Goal: Task Accomplishment & Management: Manage account settings

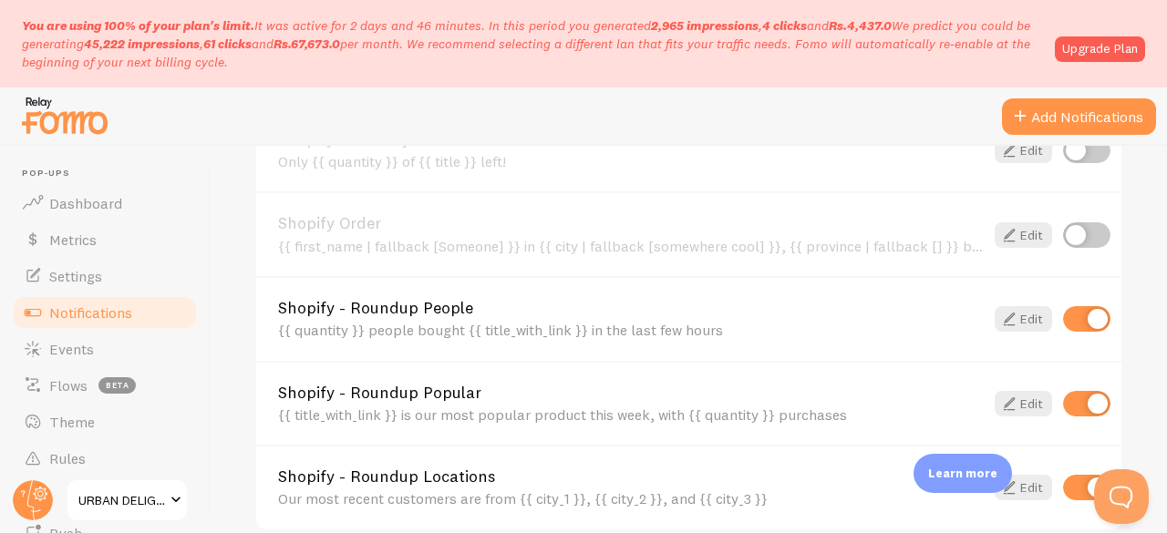
scroll to position [1398, 0]
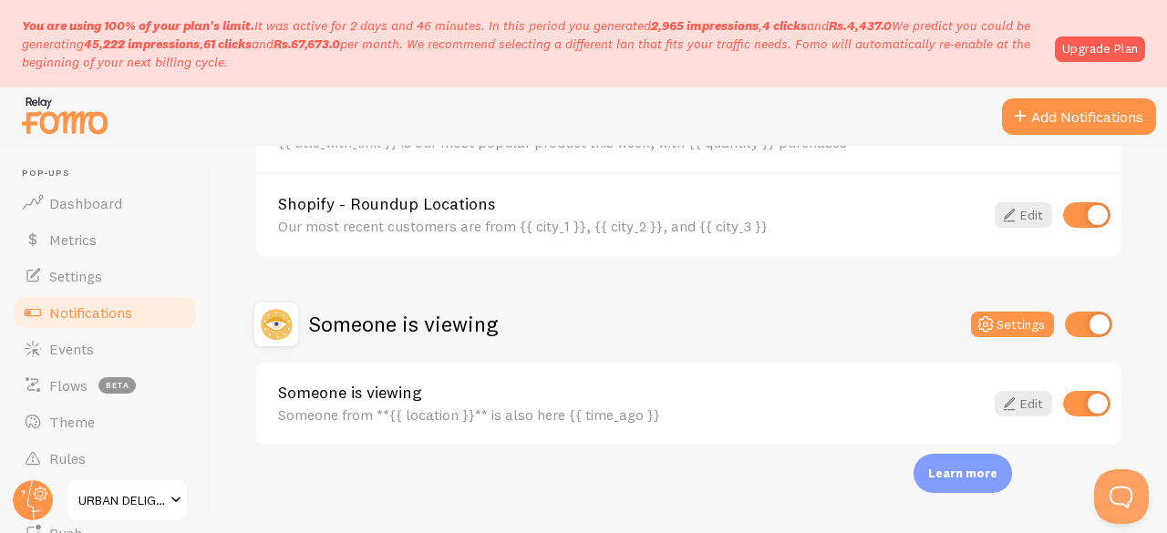
click at [1083, 335] on input "checkbox" at bounding box center [1088, 325] width 47 height 26
checkbox input "false"
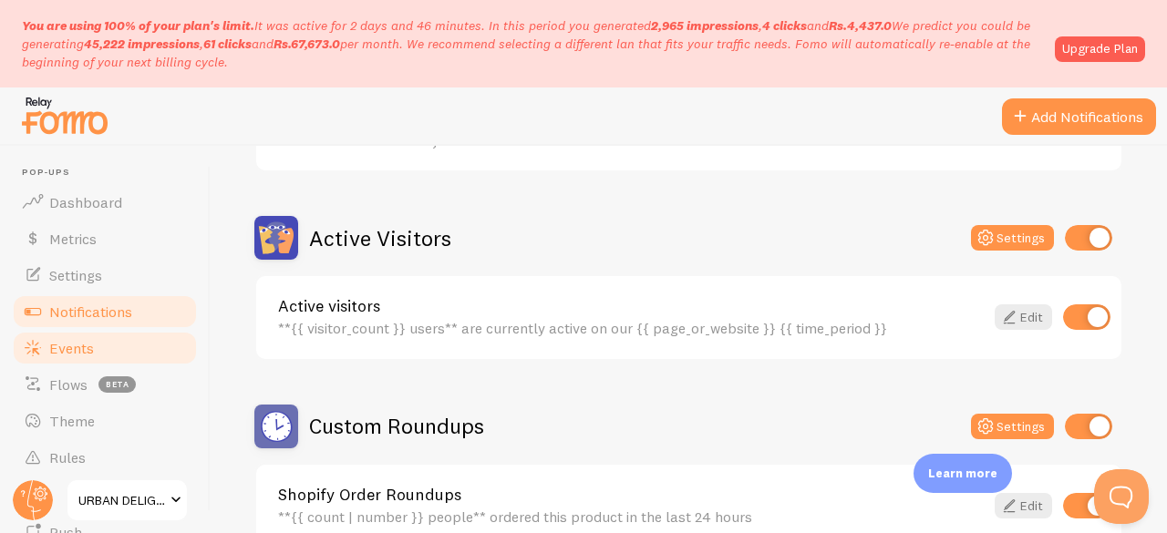
scroll to position [0, 0]
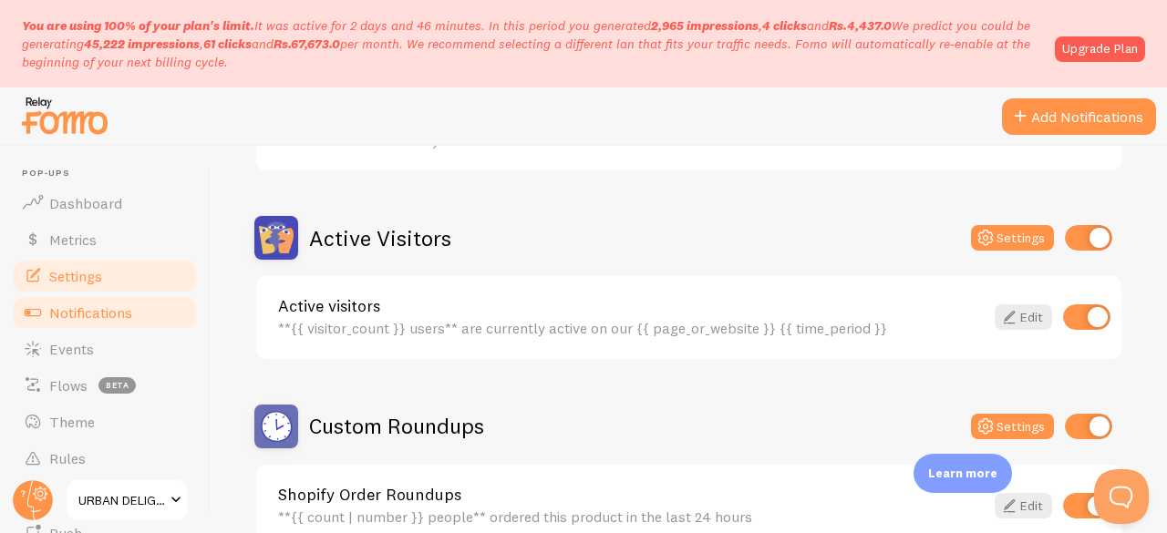
click at [50, 276] on span "Settings" at bounding box center [75, 276] width 53 height 18
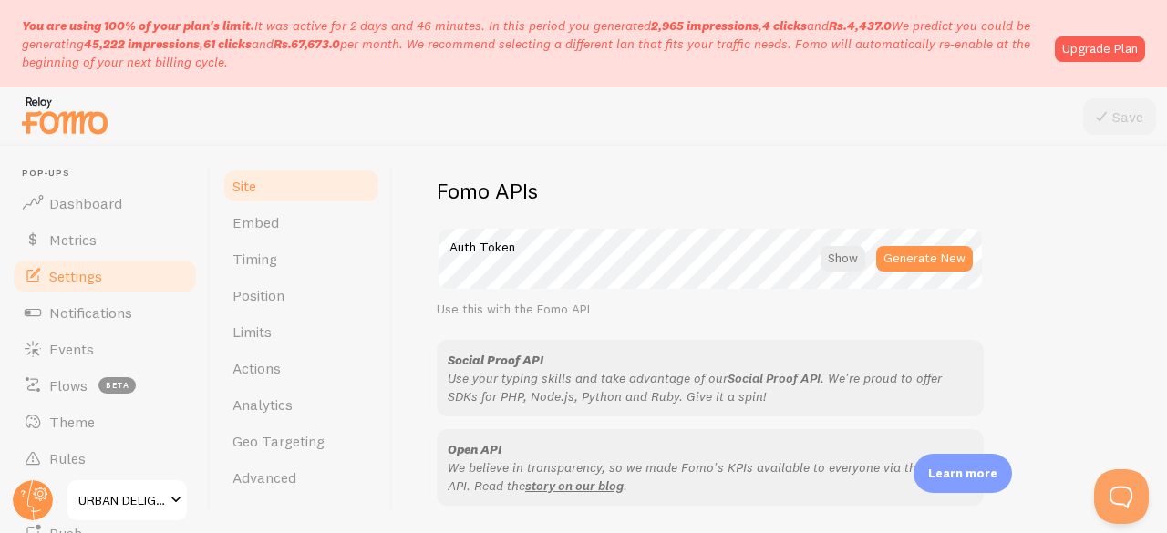
scroll to position [1016, 0]
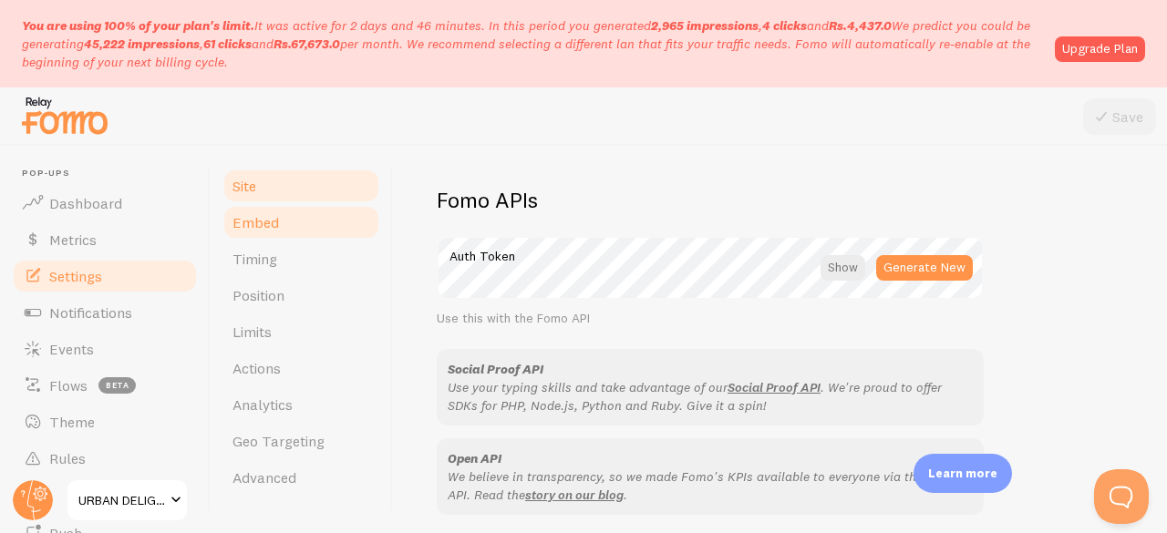
click at [277, 225] on link "Embed" at bounding box center [302, 222] width 160 height 36
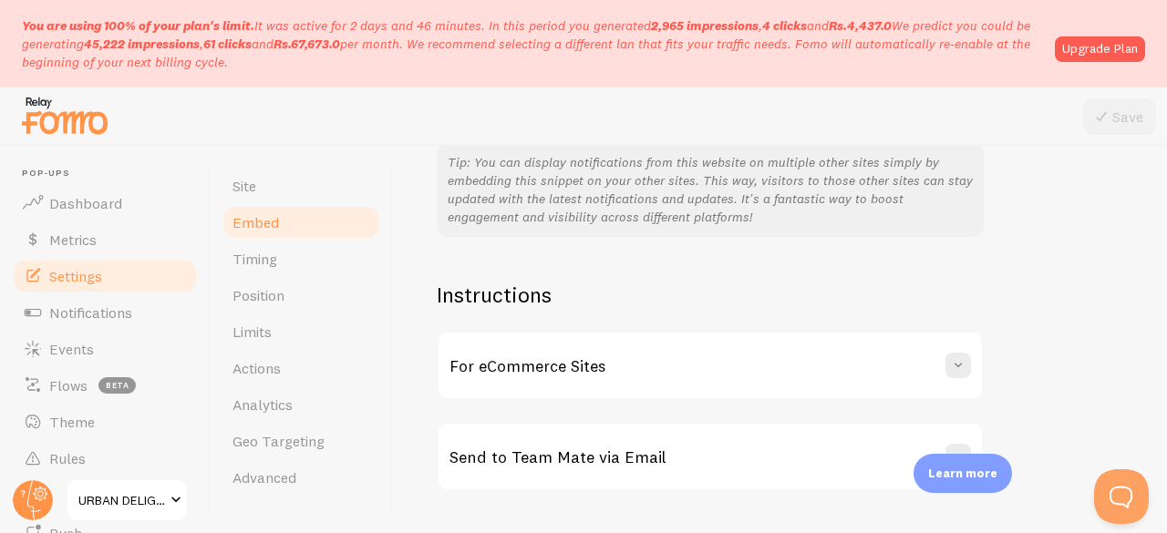
scroll to position [532, 0]
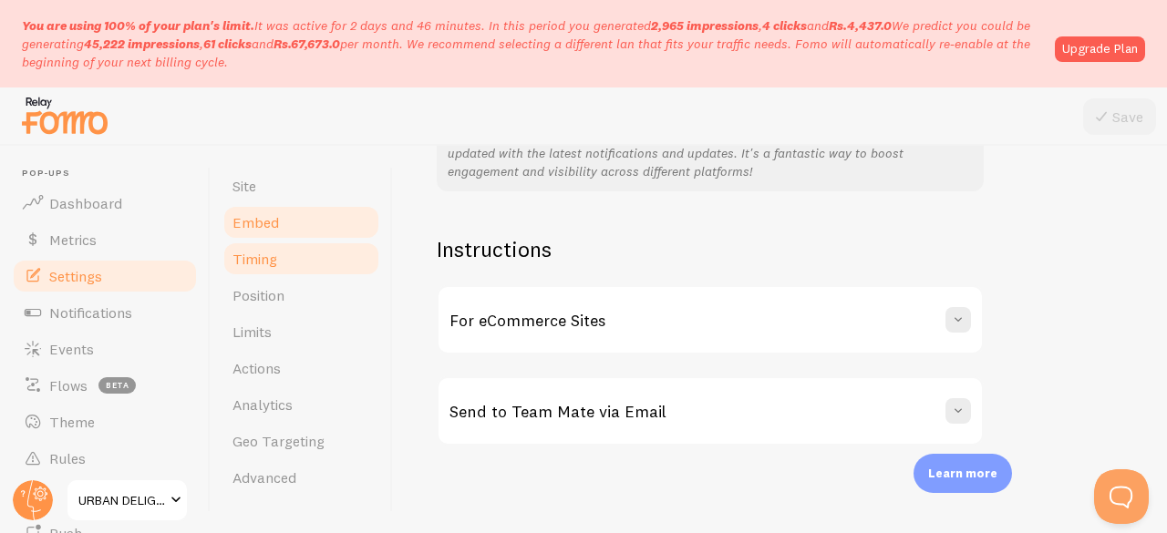
click at [287, 251] on link "Timing" at bounding box center [302, 259] width 160 height 36
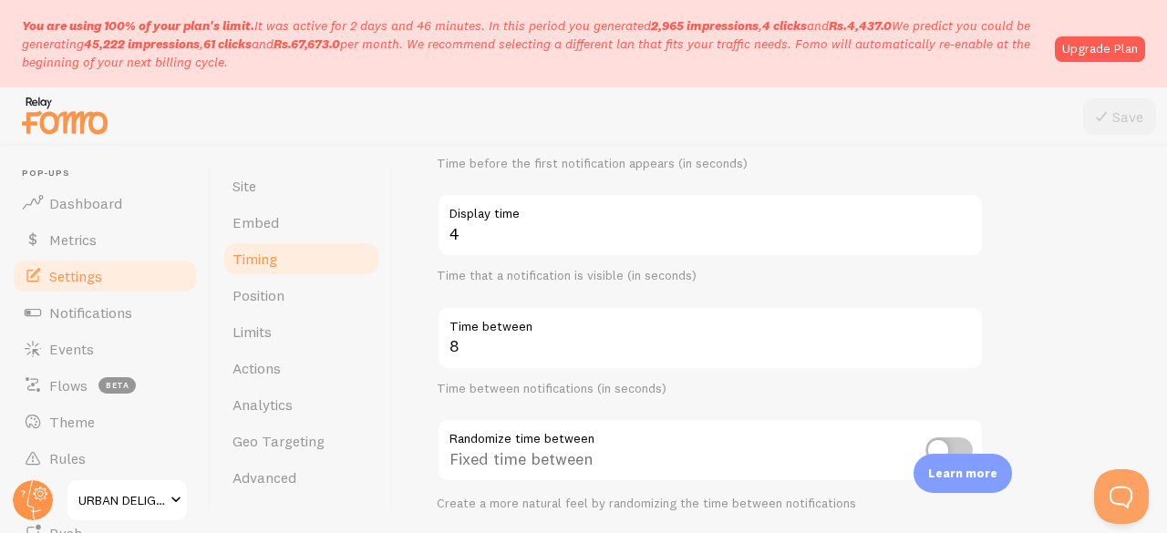
scroll to position [267, 0]
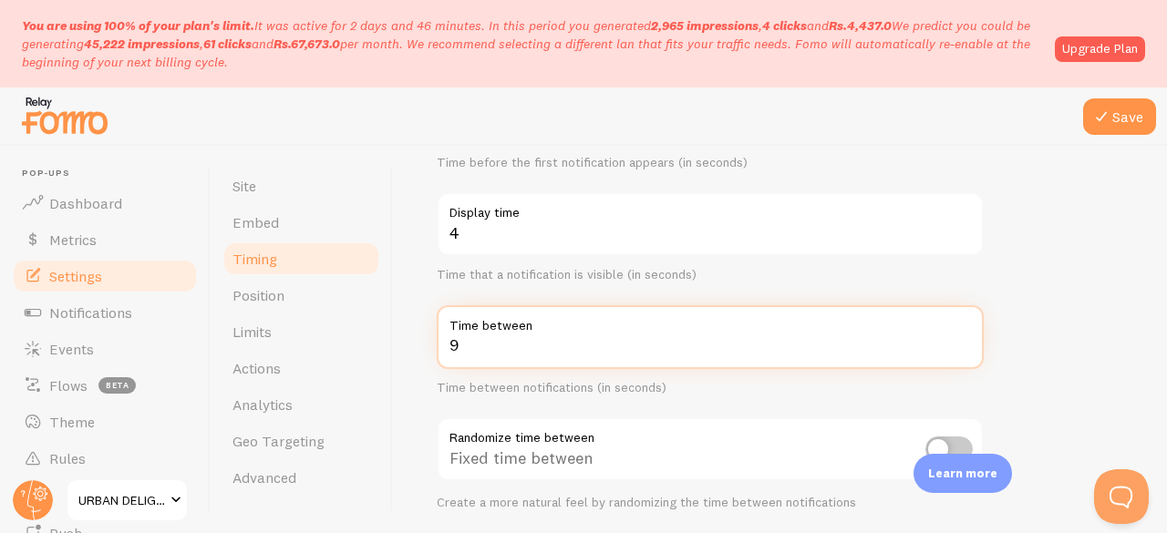
click at [963, 340] on input "9" at bounding box center [710, 337] width 547 height 64
type input "10"
click at [963, 340] on input "10" at bounding box center [710, 337] width 547 height 64
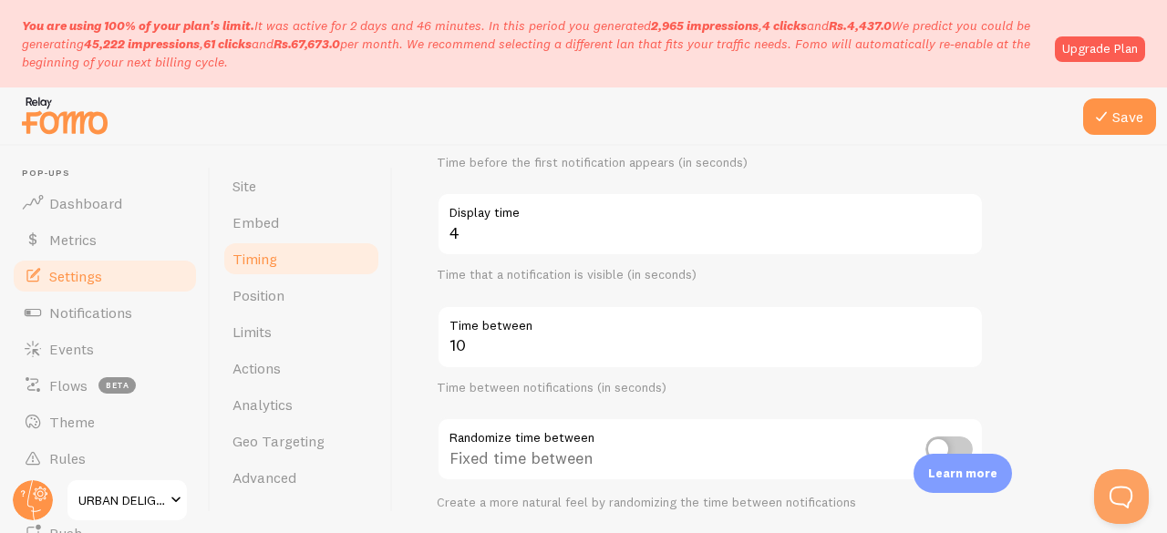
click at [1081, 351] on form "Delay 3 Initial delay (seconds) Time before the first notification appears (in …" at bounding box center [780, 421] width 686 height 782
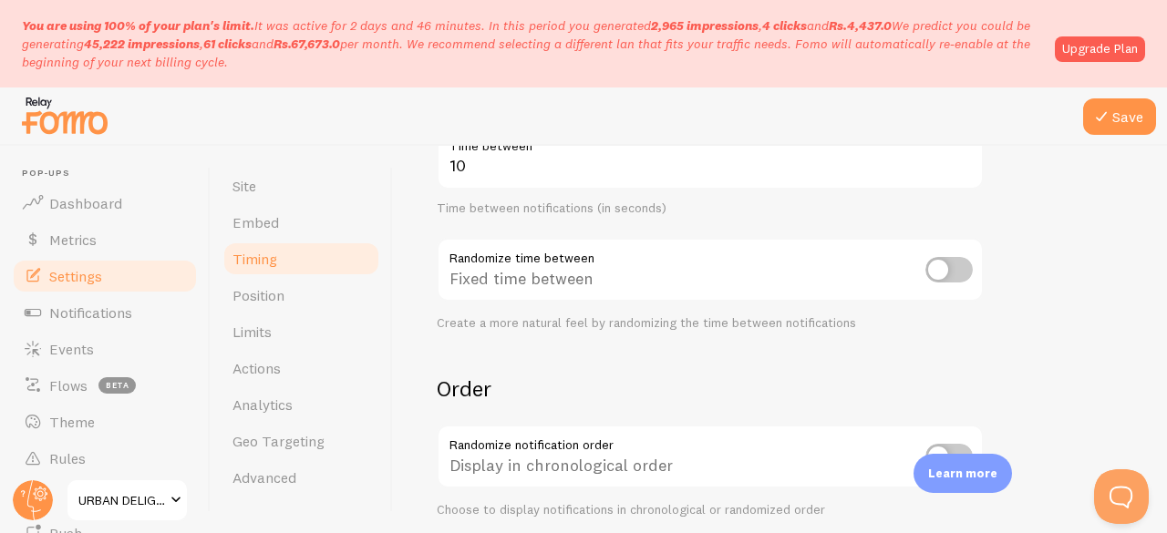
scroll to position [448, 0]
click at [937, 264] on input "checkbox" at bounding box center [948, 269] width 47 height 26
click at [954, 273] on input "checkbox" at bounding box center [948, 269] width 47 height 26
checkbox input "false"
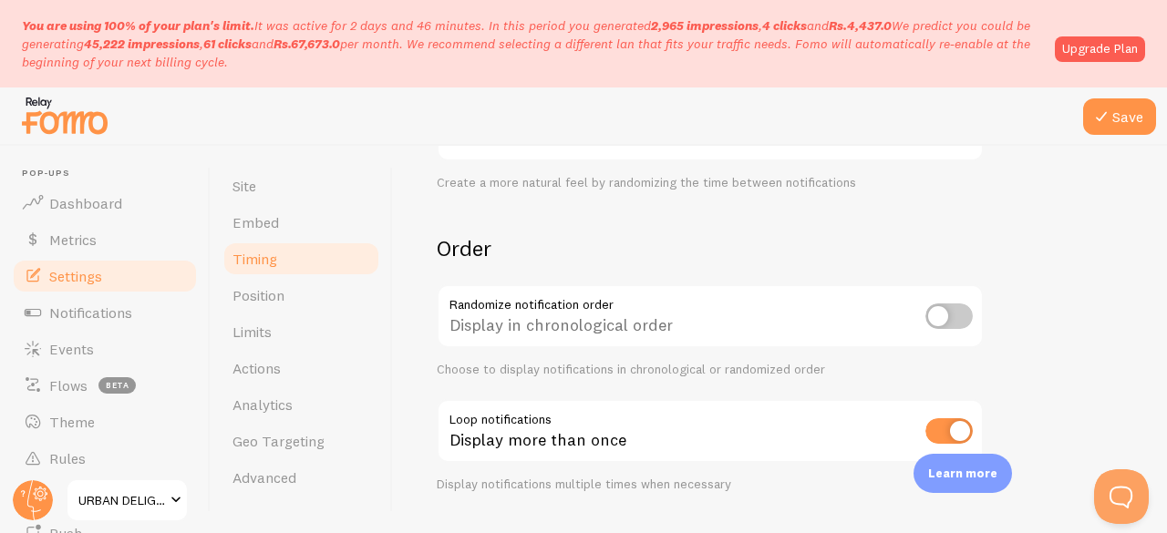
scroll to position [590, 0]
click at [944, 307] on input "checkbox" at bounding box center [948, 314] width 47 height 26
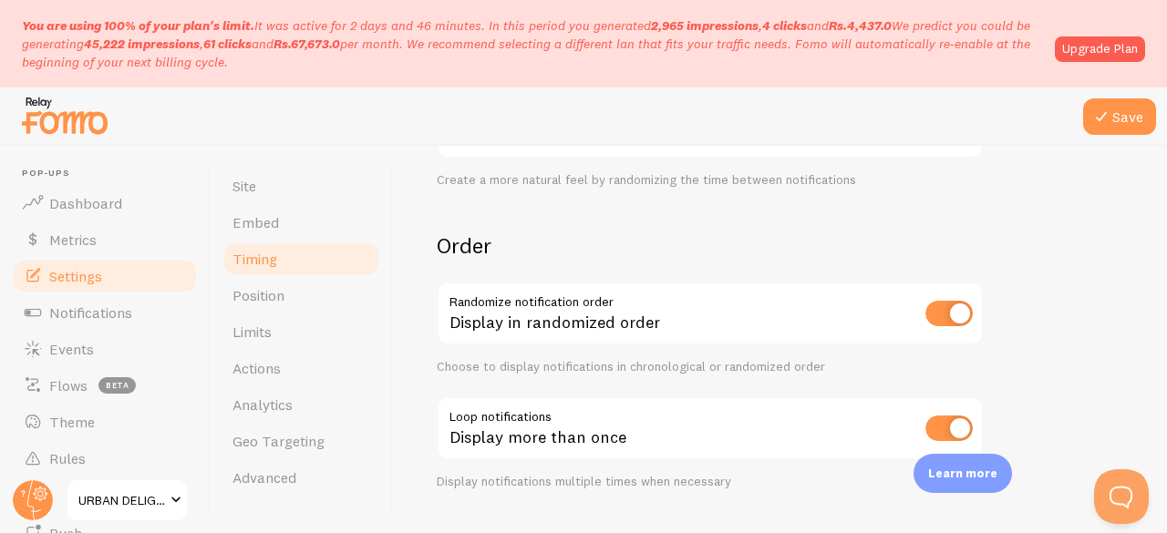
click at [933, 313] on input "checkbox" at bounding box center [948, 314] width 47 height 26
checkbox input "false"
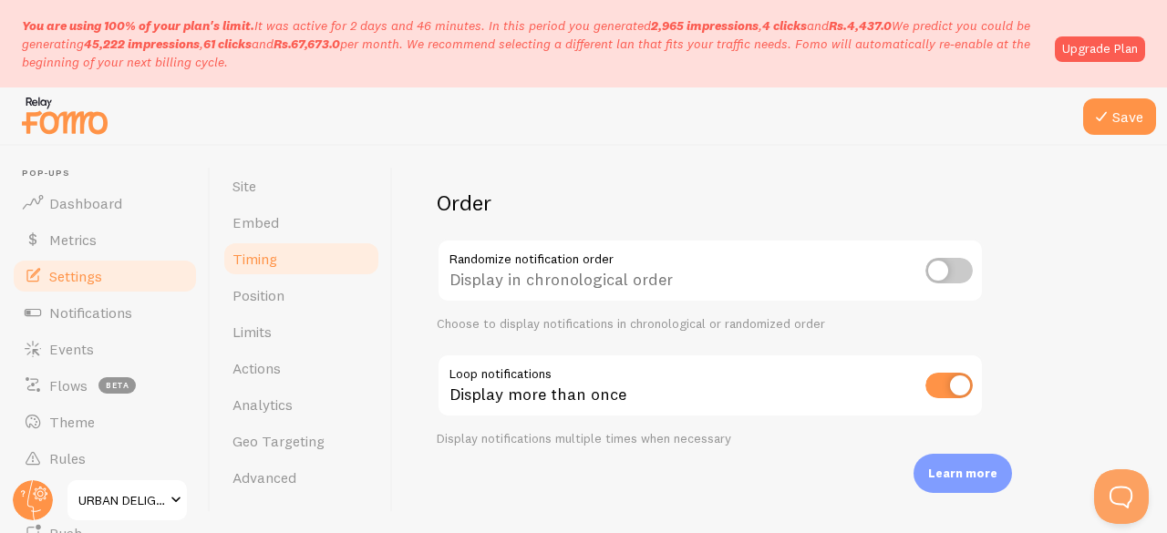
click at [952, 375] on input "checkbox" at bounding box center [948, 386] width 47 height 26
checkbox input "false"
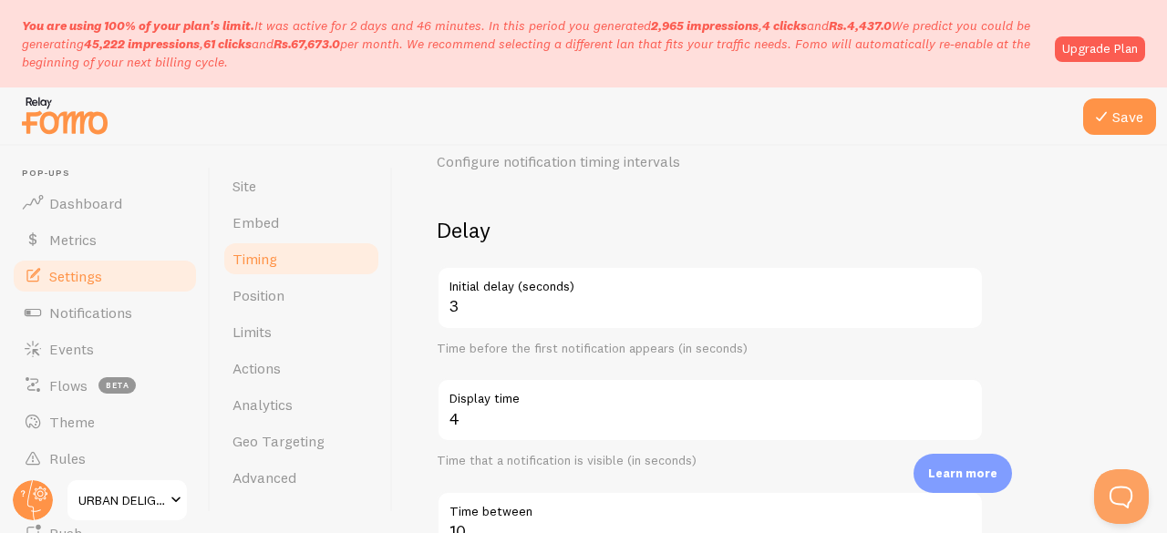
scroll to position [73, 0]
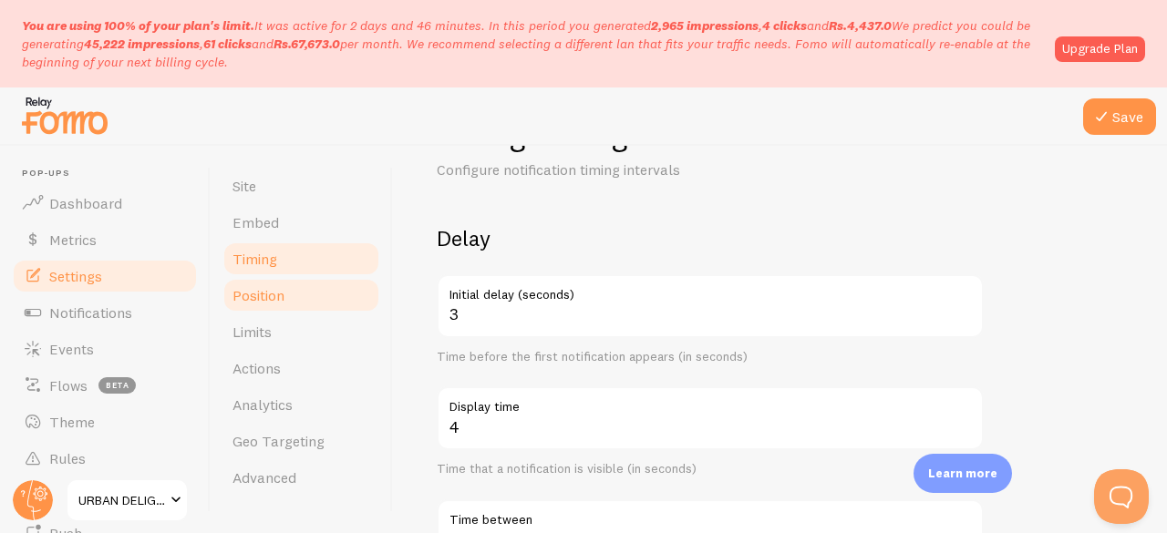
click at [262, 293] on span "Position" at bounding box center [258, 295] width 52 height 18
click at [1116, 119] on button "Save" at bounding box center [1119, 116] width 73 height 36
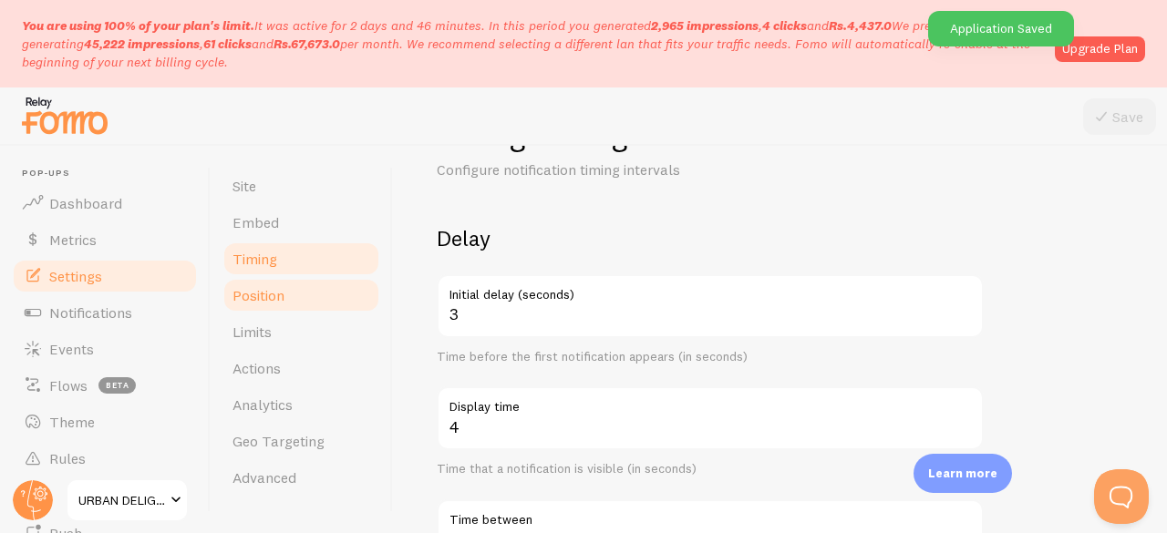
click at [271, 293] on span "Position" at bounding box center [258, 295] width 52 height 18
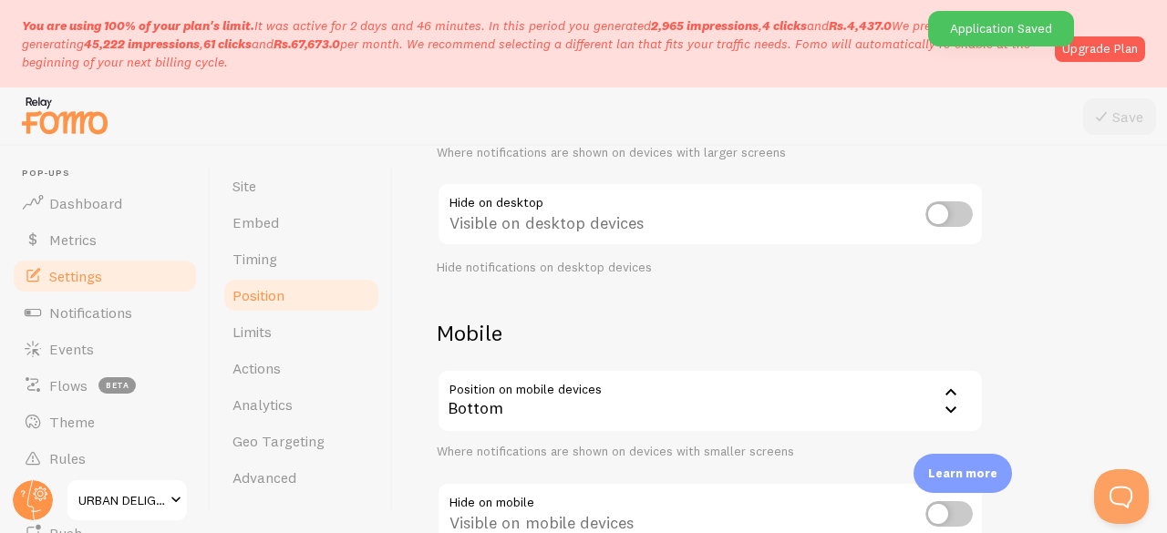
scroll to position [406, 0]
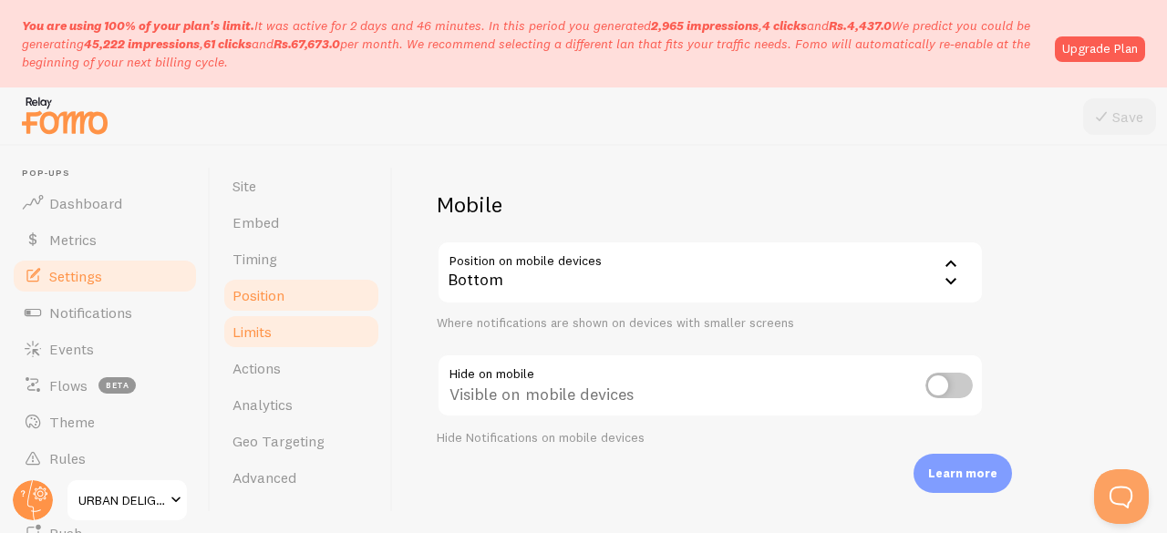
click at [250, 343] on link "Limits" at bounding box center [302, 332] width 160 height 36
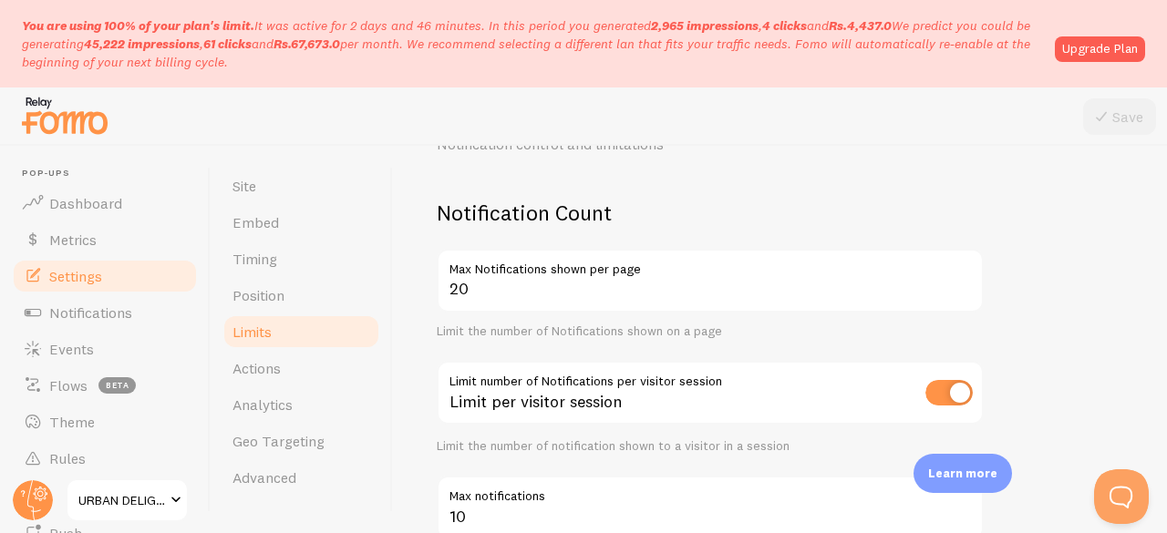
scroll to position [104, 0]
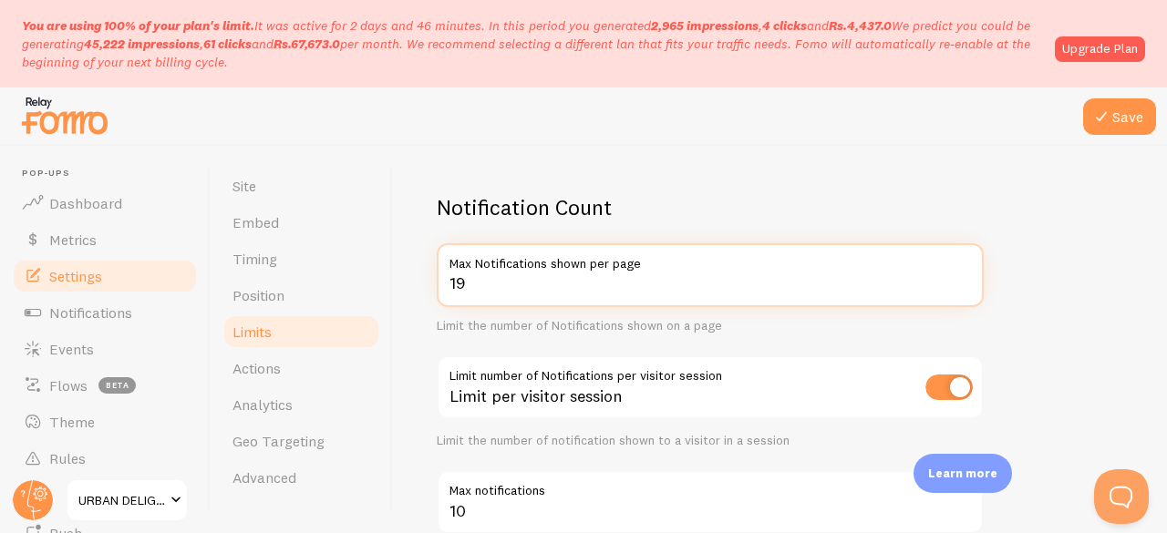
click at [965, 290] on input "19" at bounding box center [710, 275] width 547 height 64
click at [965, 290] on input "18" at bounding box center [710, 275] width 547 height 64
click at [965, 290] on input "17" at bounding box center [710, 275] width 547 height 64
click at [965, 290] on input "16" at bounding box center [710, 275] width 547 height 64
click at [965, 290] on input "15" at bounding box center [710, 275] width 547 height 64
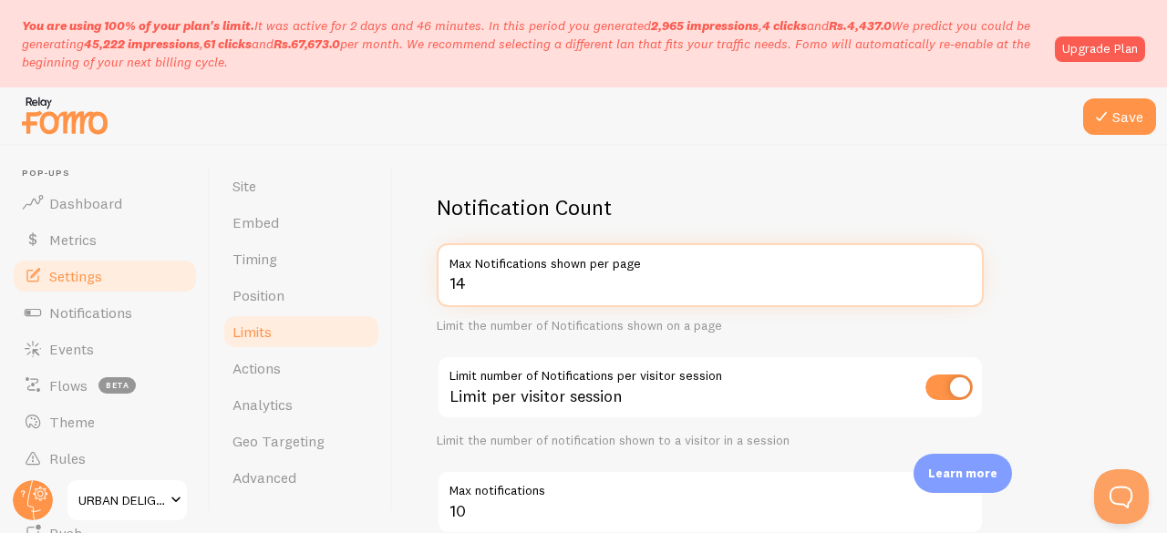
click at [965, 290] on input "14" at bounding box center [710, 275] width 547 height 64
click at [965, 290] on input "13" at bounding box center [710, 275] width 547 height 64
click at [965, 290] on input "12" at bounding box center [710, 275] width 547 height 64
click at [965, 290] on input "11" at bounding box center [710, 275] width 547 height 64
click at [965, 290] on input "10" at bounding box center [710, 275] width 547 height 64
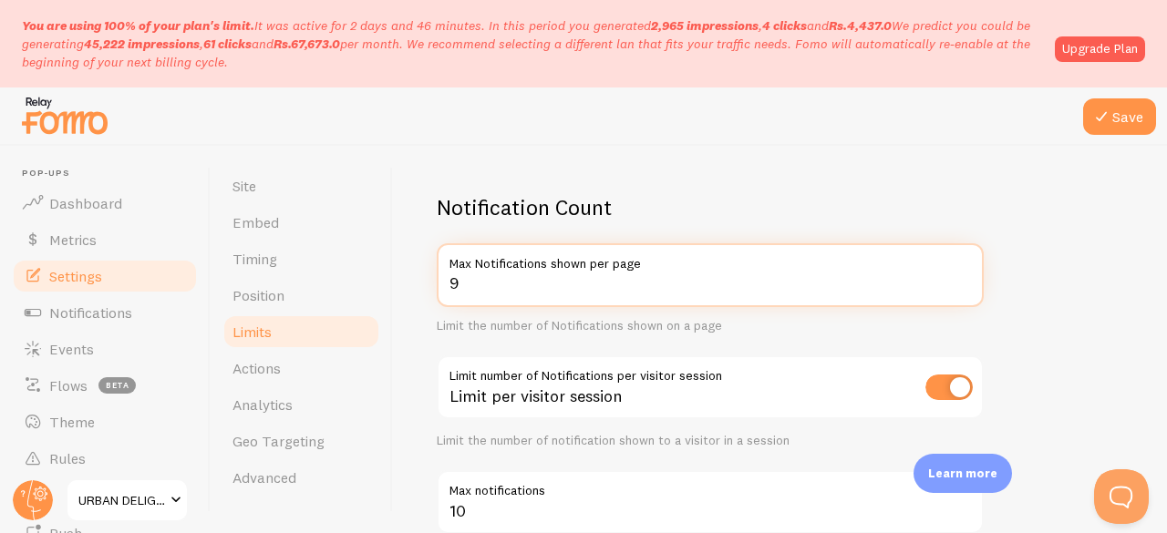
click at [965, 290] on input "9" at bounding box center [710, 275] width 547 height 64
click at [965, 290] on input "8" at bounding box center [710, 275] width 547 height 64
click at [965, 290] on input "7" at bounding box center [710, 275] width 547 height 64
click at [965, 290] on input "6" at bounding box center [710, 275] width 547 height 64
click at [962, 277] on input "7" at bounding box center [710, 275] width 547 height 64
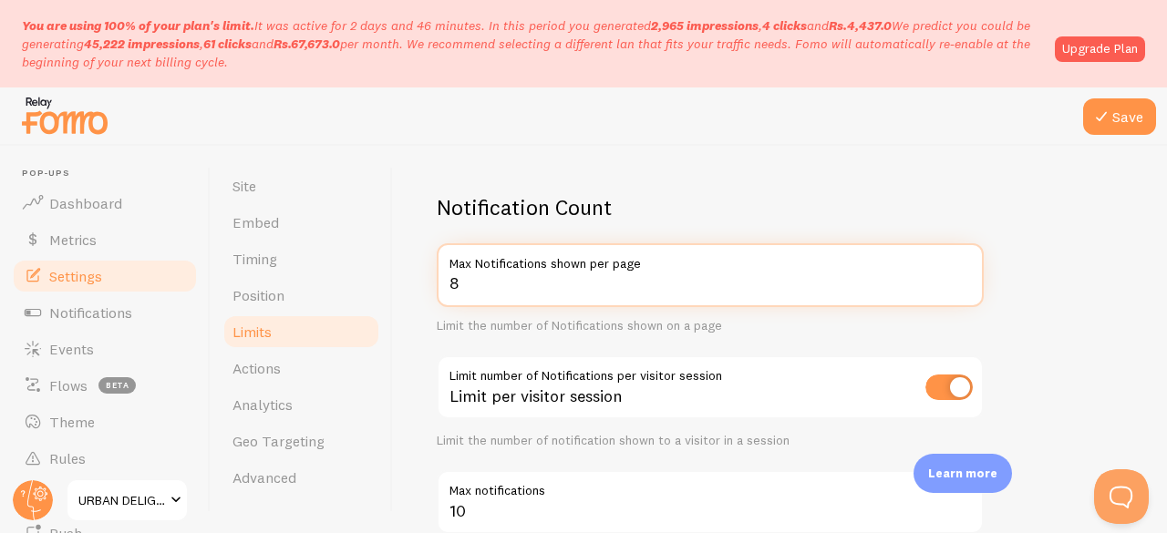
click at [962, 277] on input "8" at bounding box center [710, 275] width 547 height 64
click at [962, 277] on input "9" at bounding box center [710, 275] width 547 height 64
type input "10"
click at [962, 277] on input "10" at bounding box center [710, 275] width 547 height 64
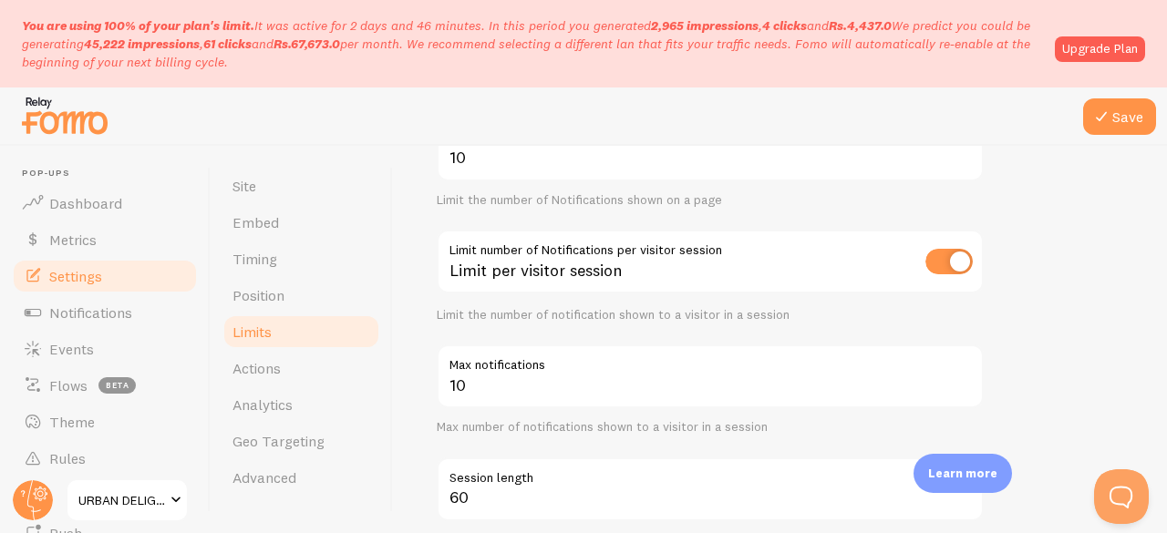
scroll to position [225, 0]
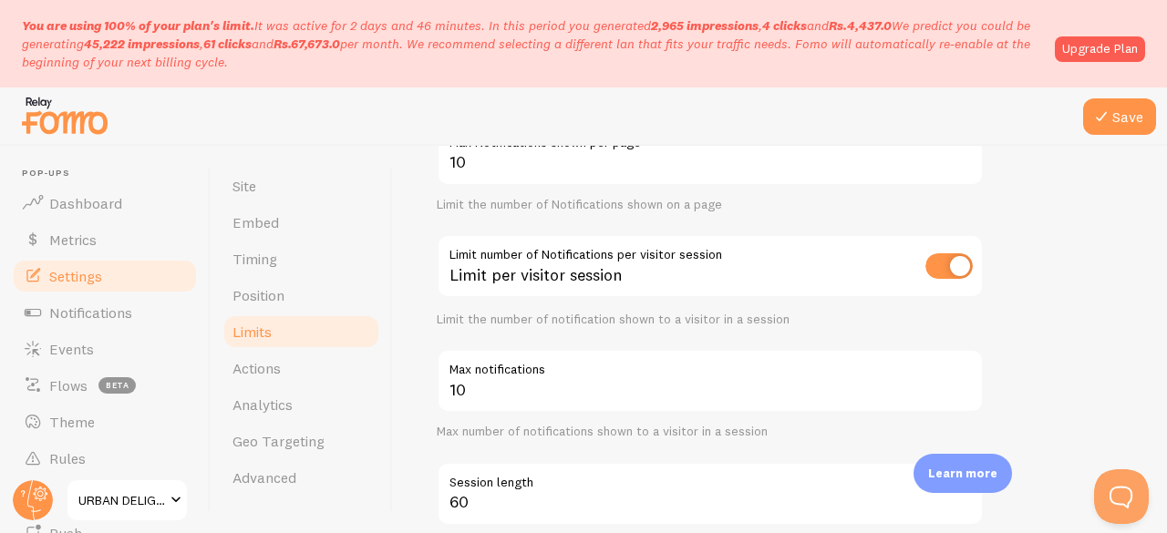
click at [955, 271] on input "checkbox" at bounding box center [948, 266] width 47 height 26
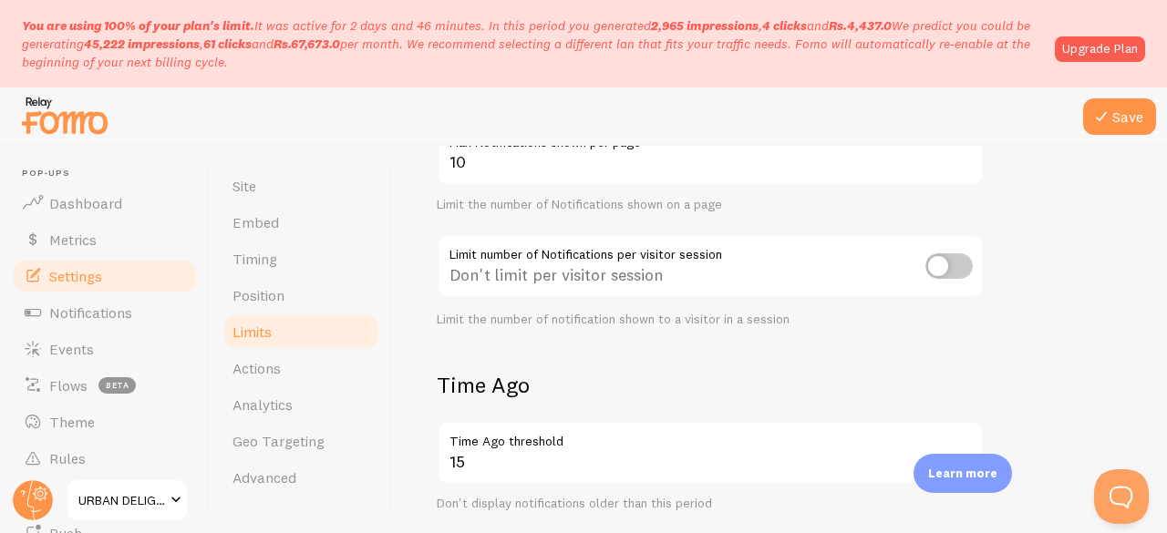
click at [955, 271] on input "checkbox" at bounding box center [948, 266] width 47 height 26
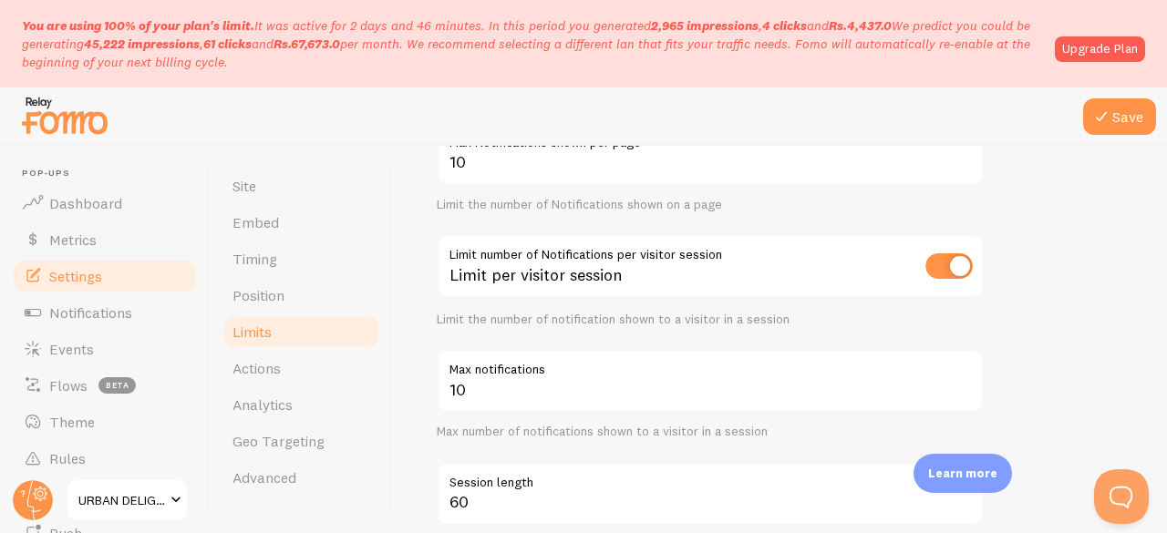
click at [963, 265] on input "checkbox" at bounding box center [948, 266] width 47 height 26
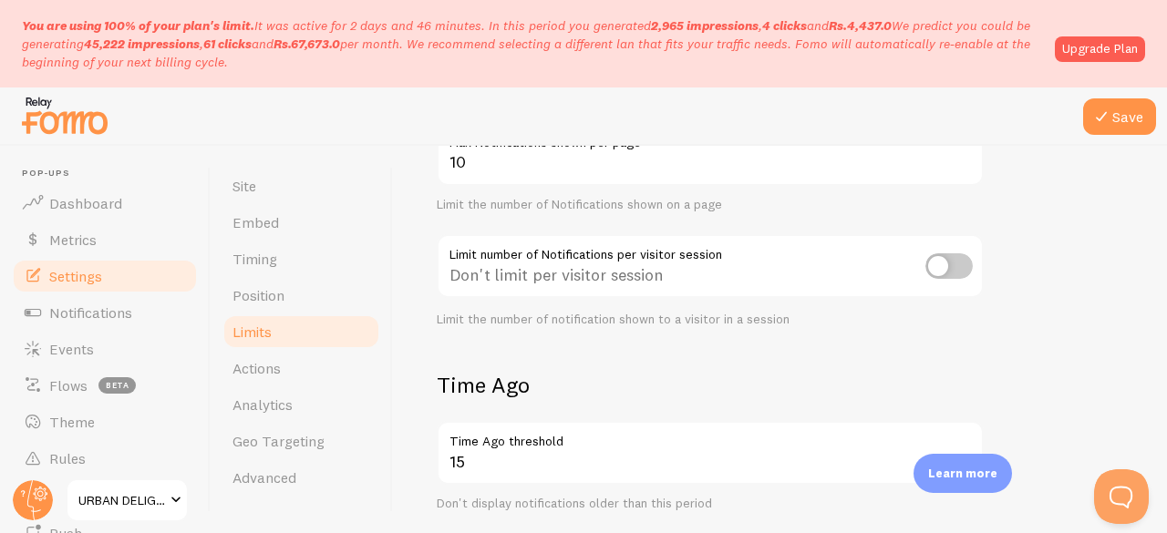
click at [963, 265] on input "checkbox" at bounding box center [948, 266] width 47 height 26
checkbox input "true"
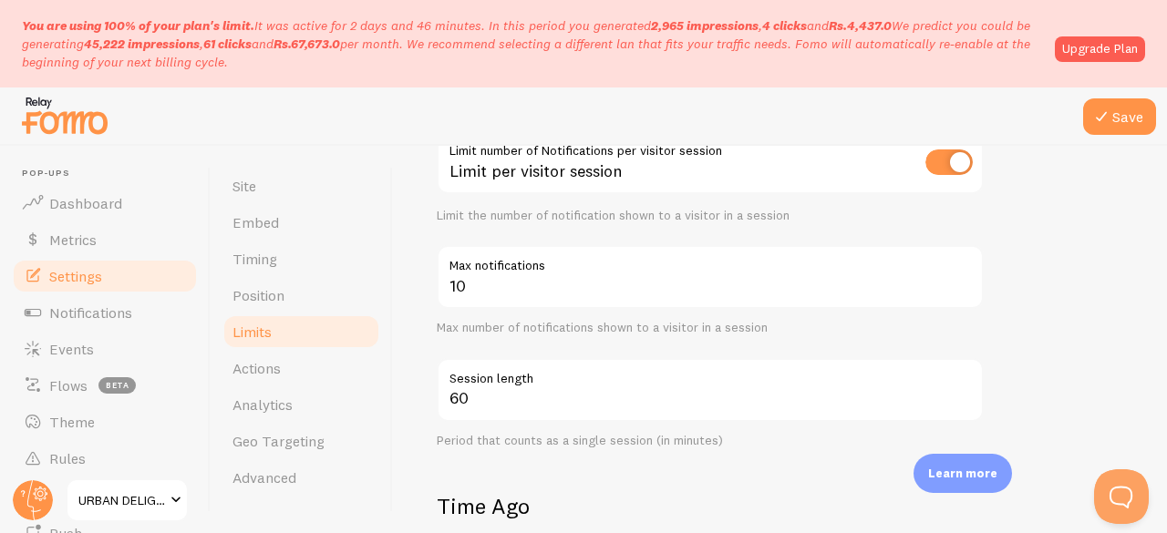
scroll to position [333, 0]
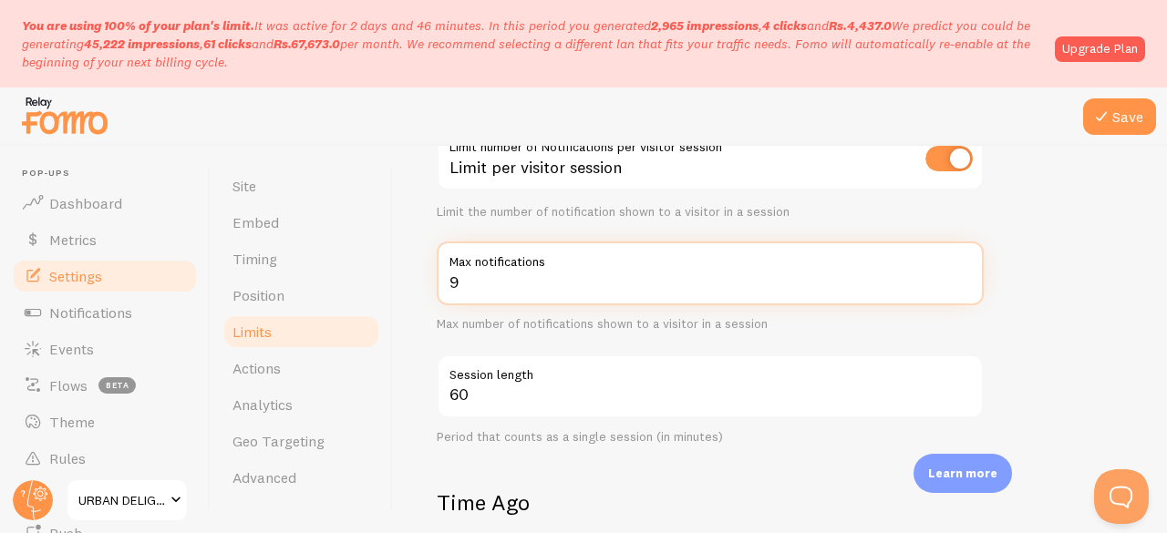
click at [961, 285] on input "9" at bounding box center [710, 274] width 547 height 64
click at [961, 285] on input "8" at bounding box center [710, 274] width 547 height 64
click at [961, 285] on input "7" at bounding box center [710, 274] width 547 height 64
click at [961, 285] on input "6" at bounding box center [710, 274] width 547 height 64
click at [961, 285] on input "5" at bounding box center [710, 274] width 547 height 64
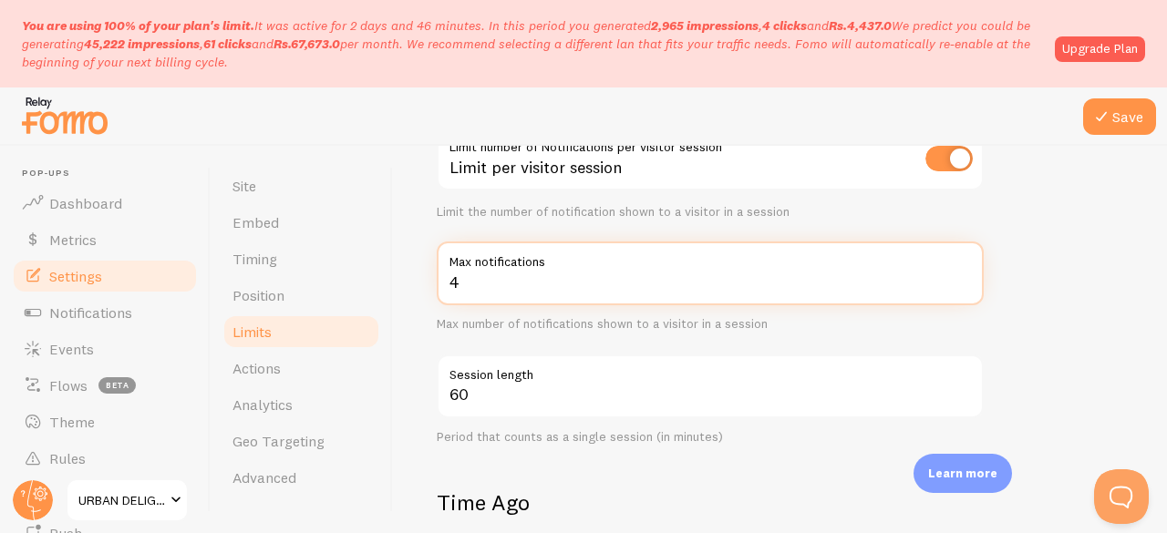
type input "4"
click at [965, 291] on input "4" at bounding box center [710, 274] width 547 height 64
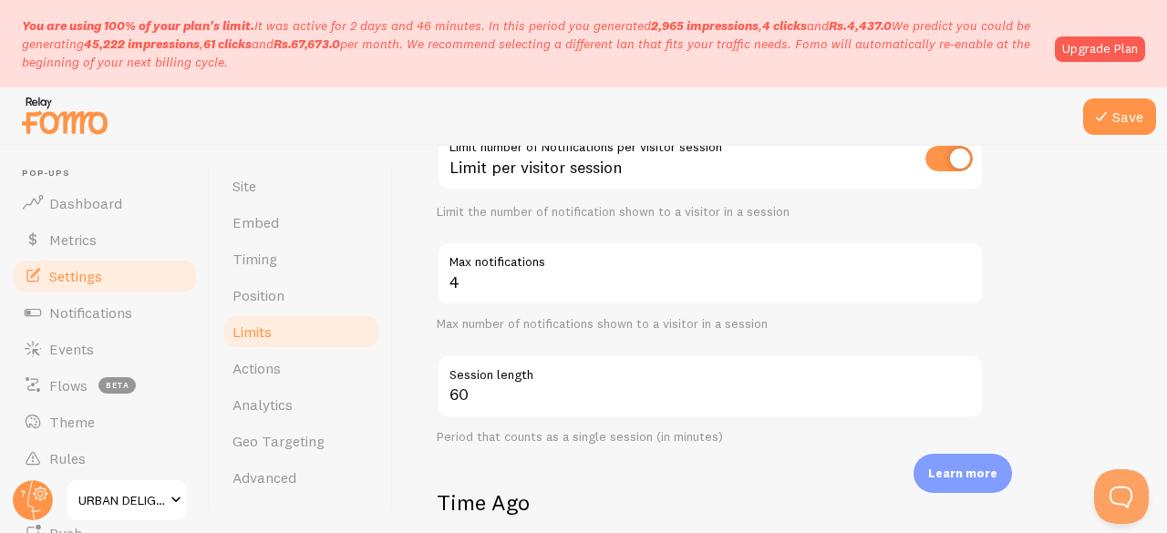
click at [1027, 329] on form "Notification Count 10 Max Notifications shown per page Limit the number of Noti…" at bounding box center [780, 501] width 686 height 1075
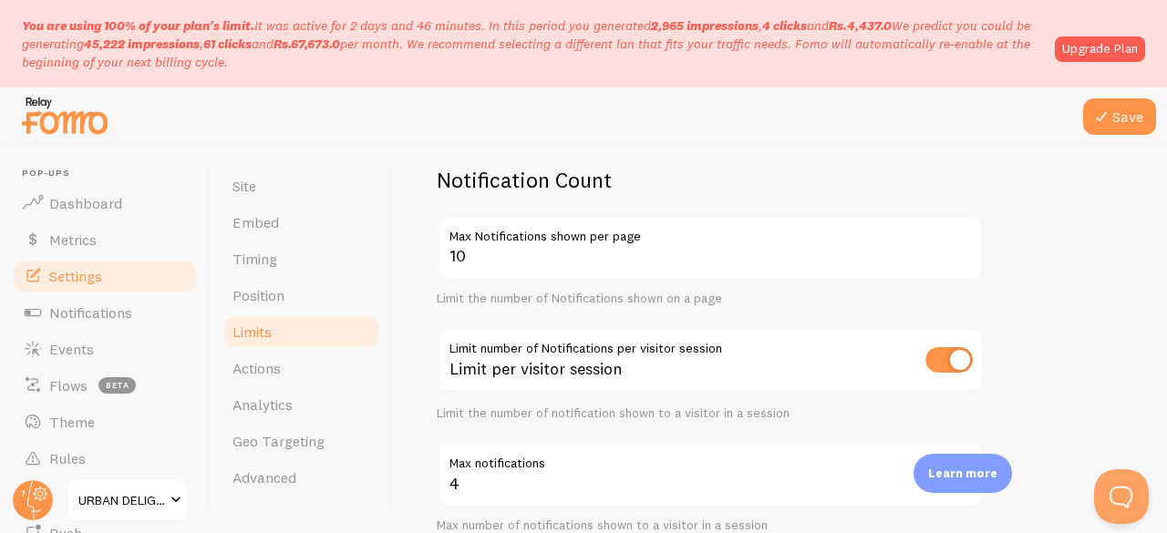
scroll to position [0, 0]
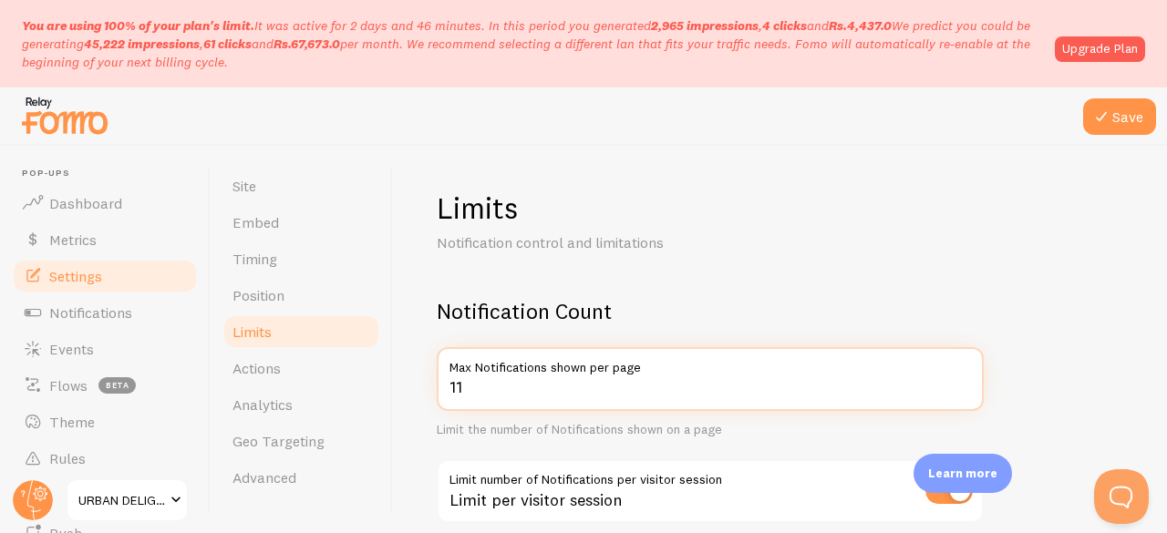
click at [963, 383] on input "11" at bounding box center [710, 379] width 547 height 64
click at [963, 383] on input "12" at bounding box center [710, 379] width 547 height 64
click at [963, 383] on input "13" at bounding box center [710, 379] width 547 height 64
click at [963, 383] on input "14" at bounding box center [710, 379] width 547 height 64
type input "15"
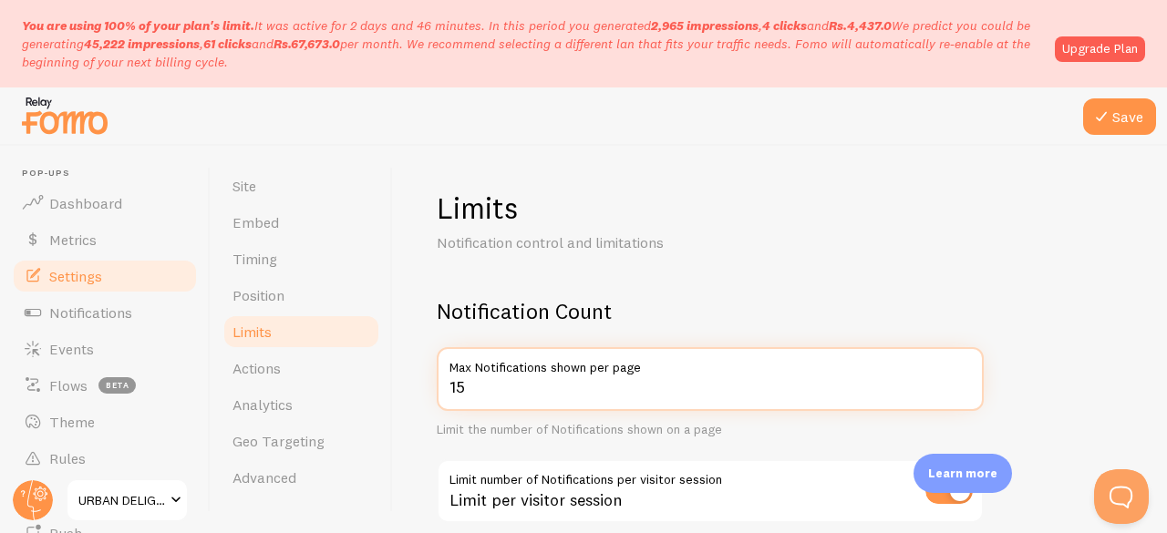
click at [963, 383] on input "15" at bounding box center [710, 379] width 547 height 64
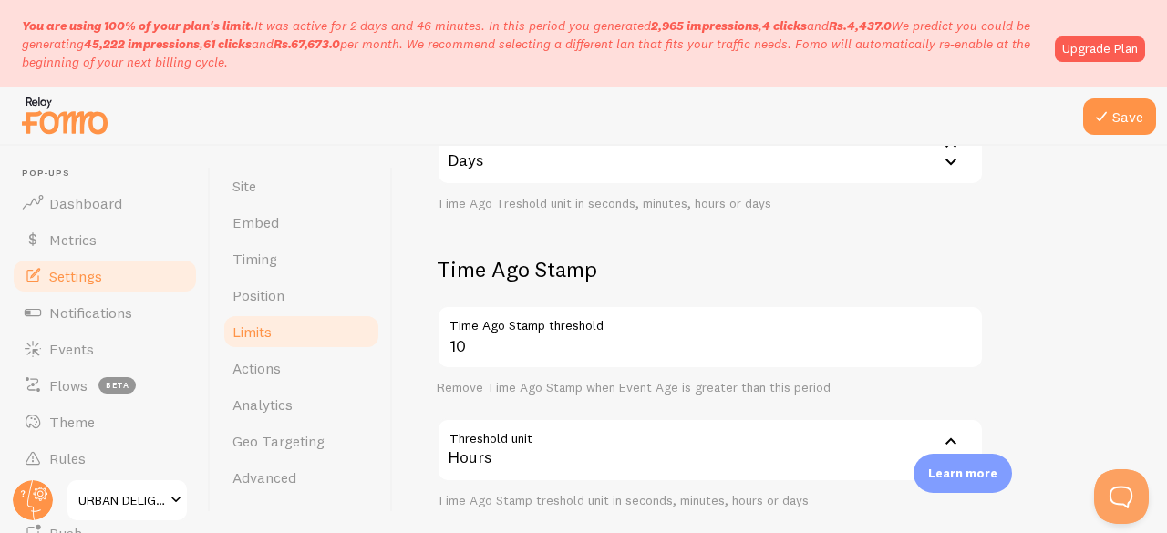
scroll to position [961, 0]
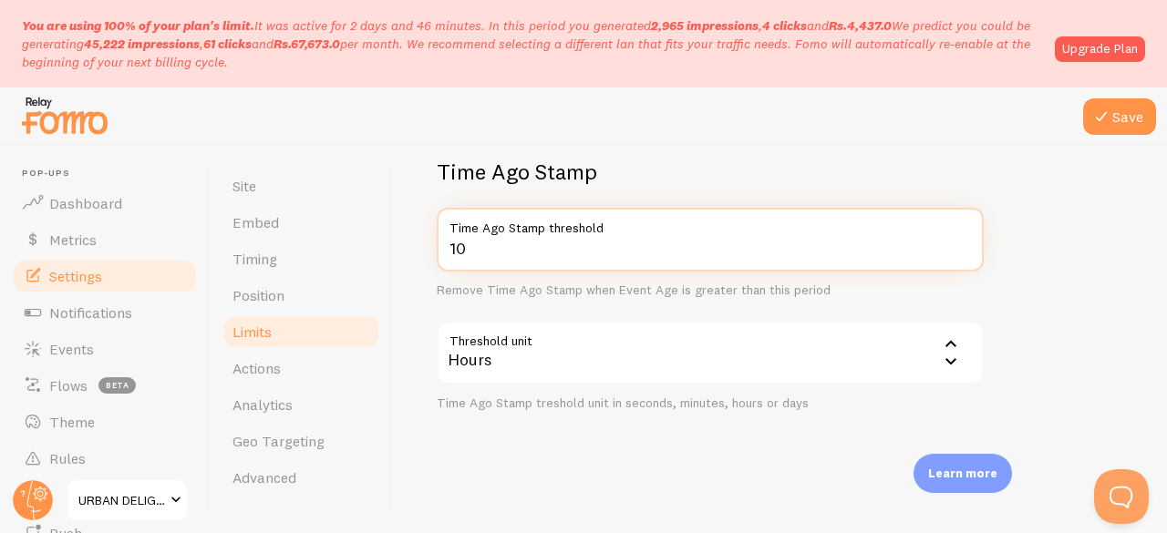
click at [659, 257] on input "10" at bounding box center [710, 240] width 547 height 64
type input "24"
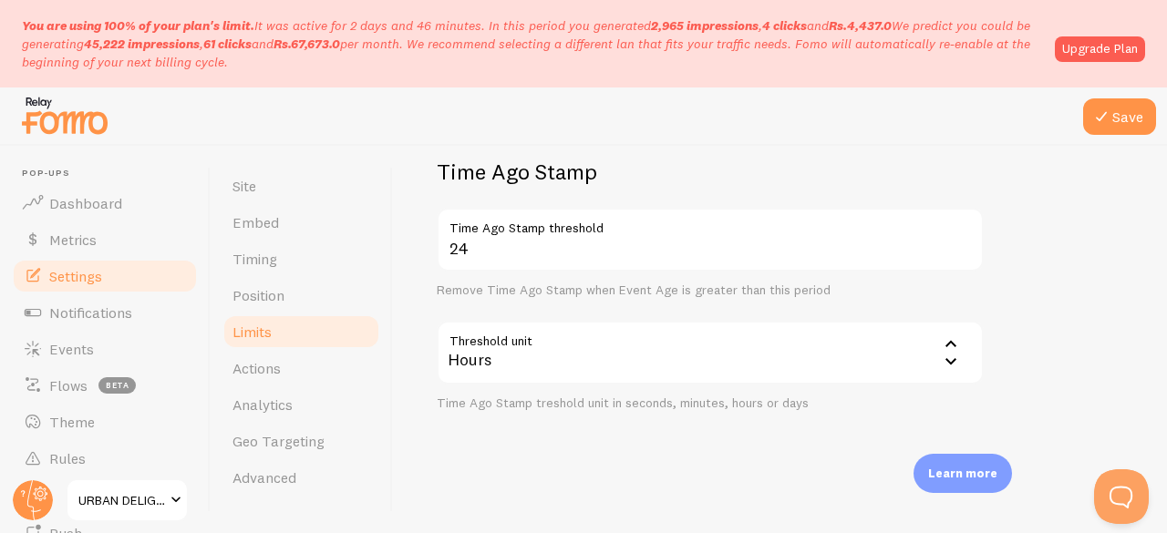
click at [981, 306] on div "24 Time Ago Stamp threshold Remove Time Ago Stamp when Event Age is greater tha…" at bounding box center [710, 309] width 547 height 203
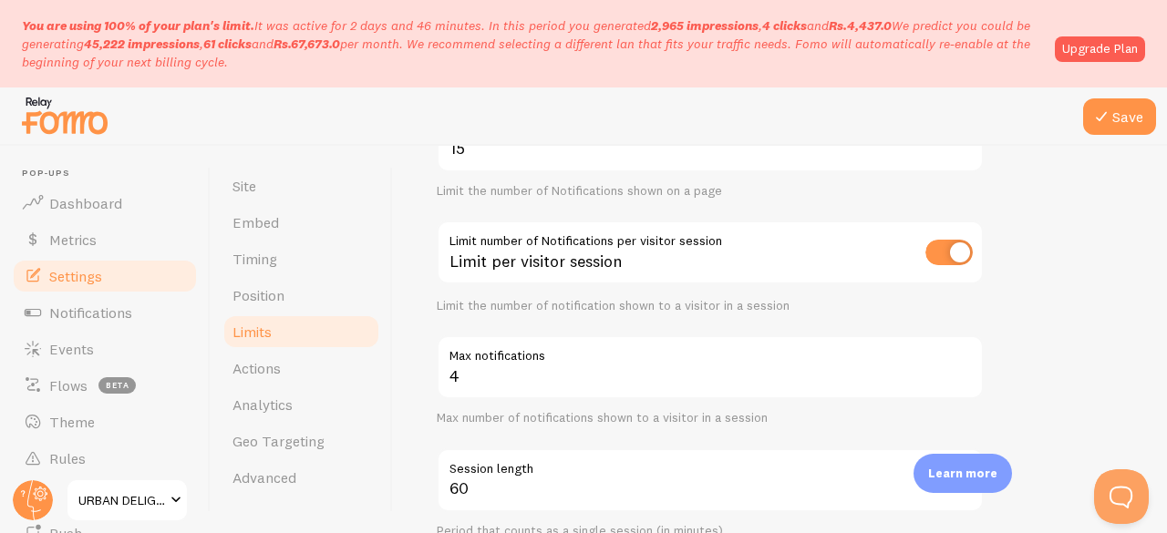
scroll to position [0, 0]
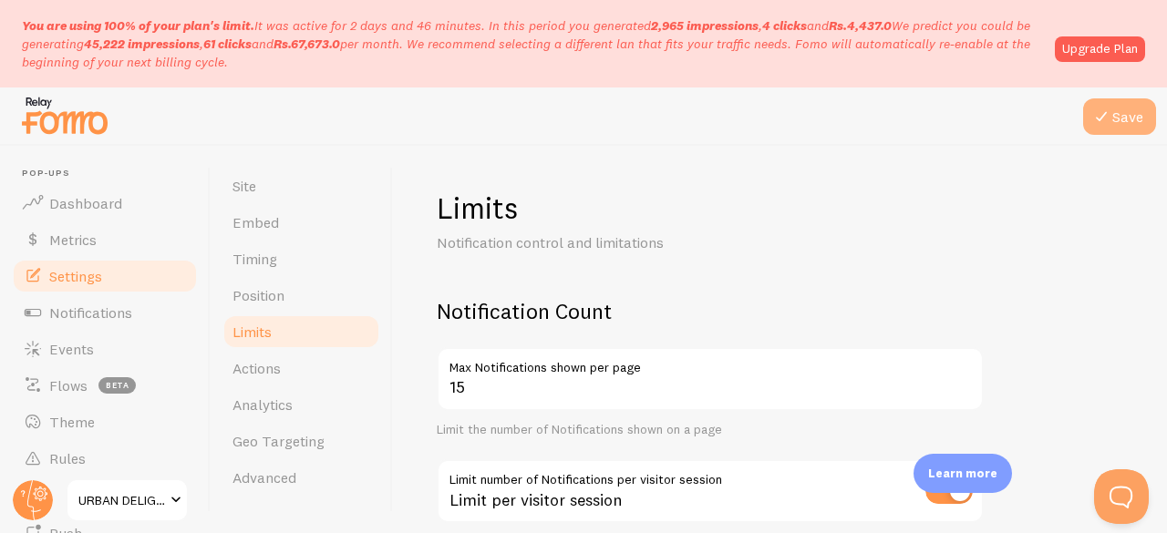
click at [1118, 128] on button "Save" at bounding box center [1119, 116] width 73 height 36
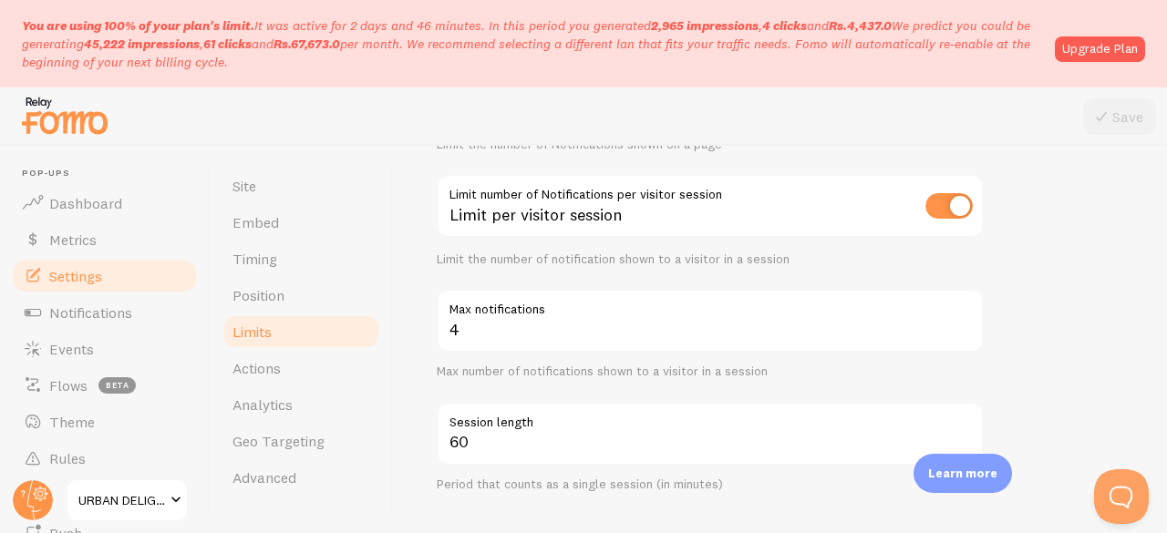
scroll to position [274, 0]
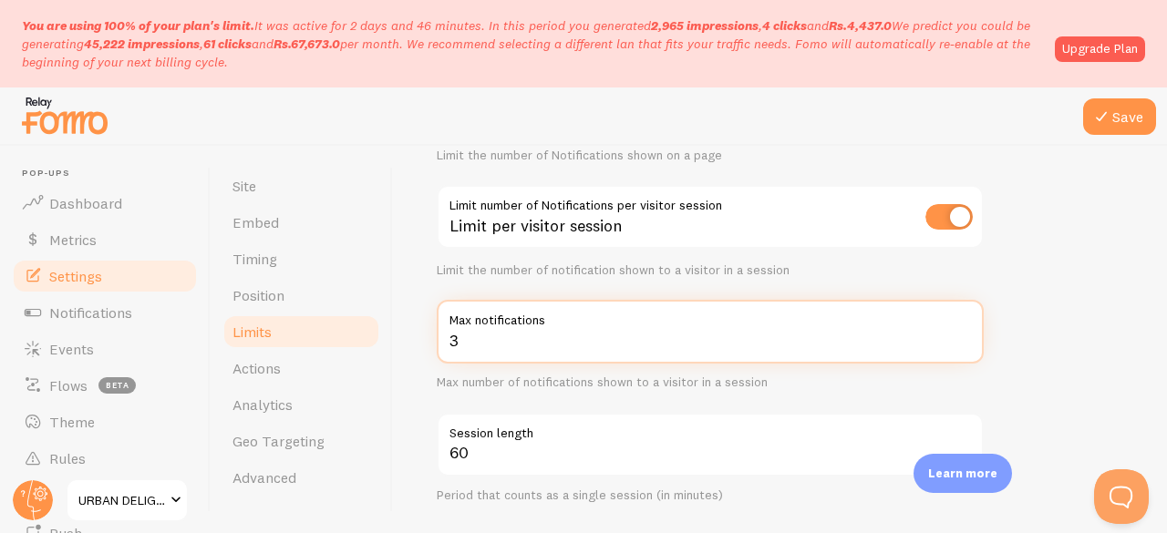
click at [965, 341] on input "3" at bounding box center [710, 332] width 547 height 64
click at [965, 335] on input "4" at bounding box center [710, 332] width 547 height 64
type input "5"
click at [965, 335] on input "5" at bounding box center [710, 332] width 547 height 64
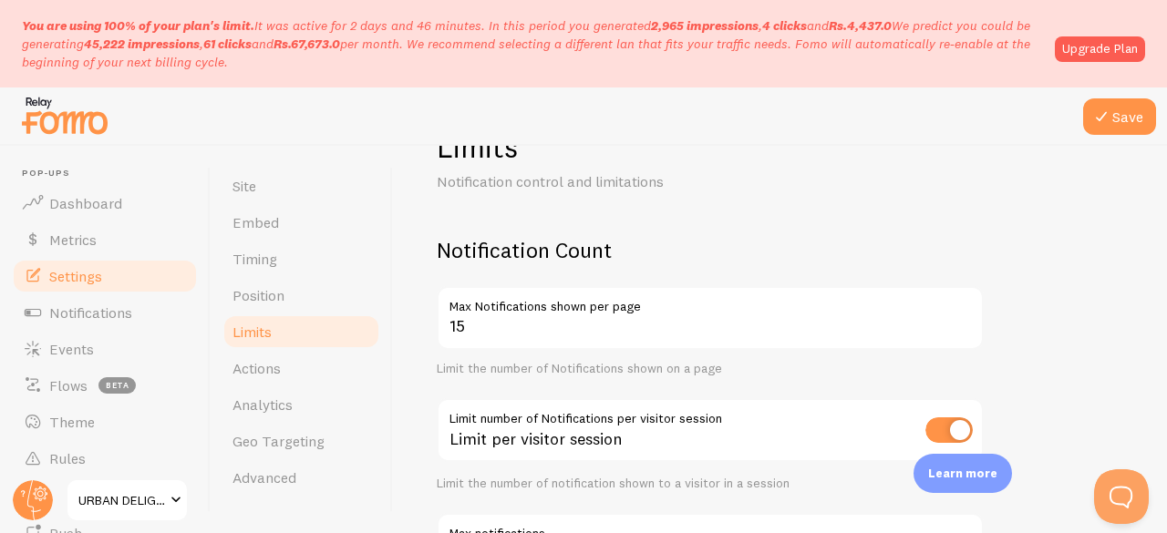
scroll to position [0, 0]
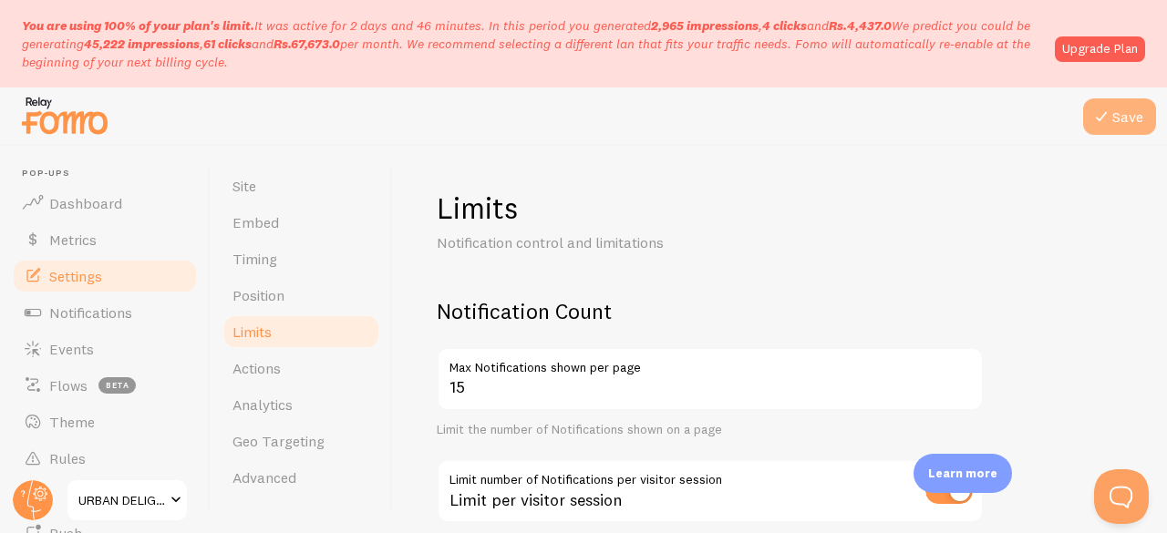
click at [1120, 129] on button "Save" at bounding box center [1119, 116] width 73 height 36
click at [1094, 46] on link "Upgrade Plan" at bounding box center [1100, 49] width 90 height 26
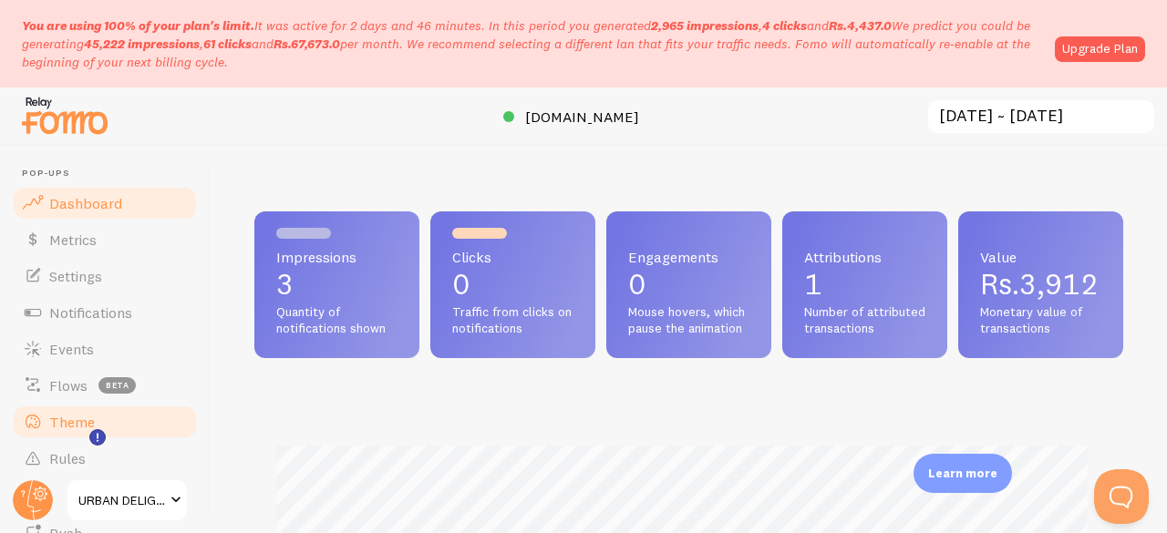
scroll to position [379, 0]
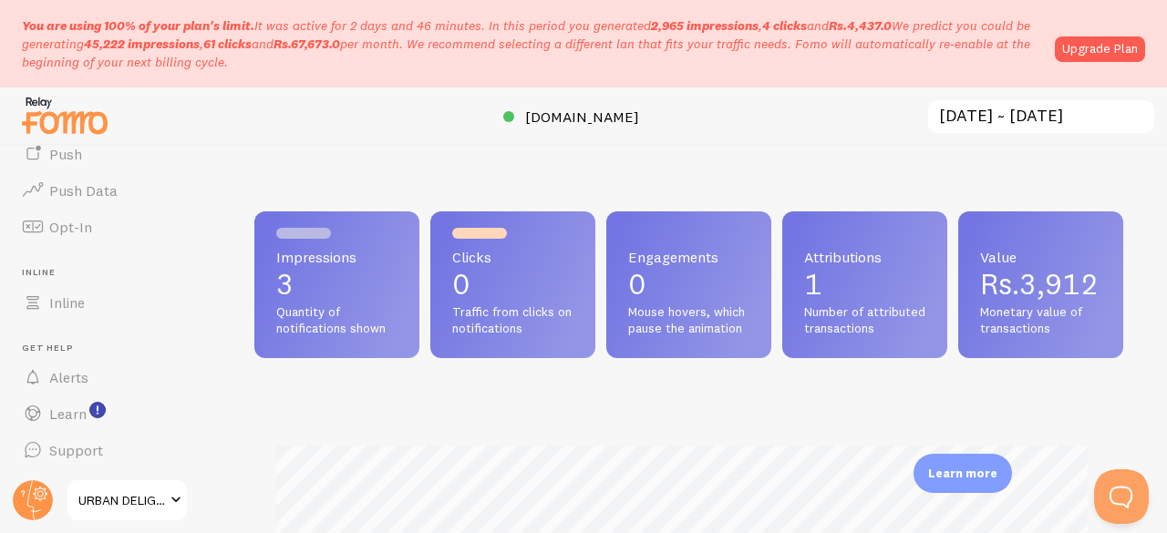
click at [129, 492] on span "URBAN DELIGHT" at bounding box center [121, 501] width 87 height 22
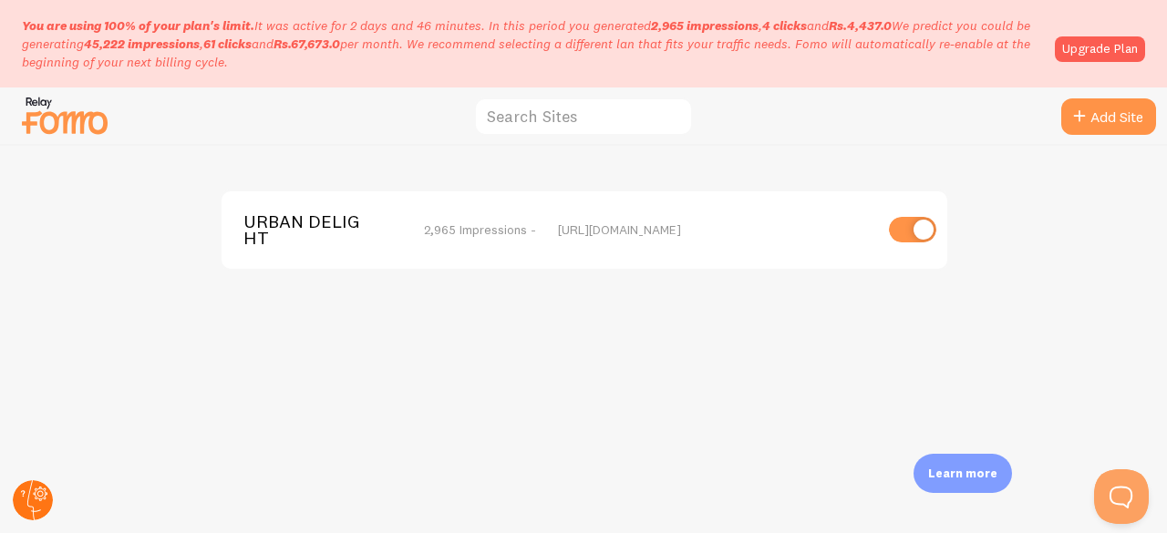
click at [28, 488] on circle at bounding box center [33, 500] width 40 height 40
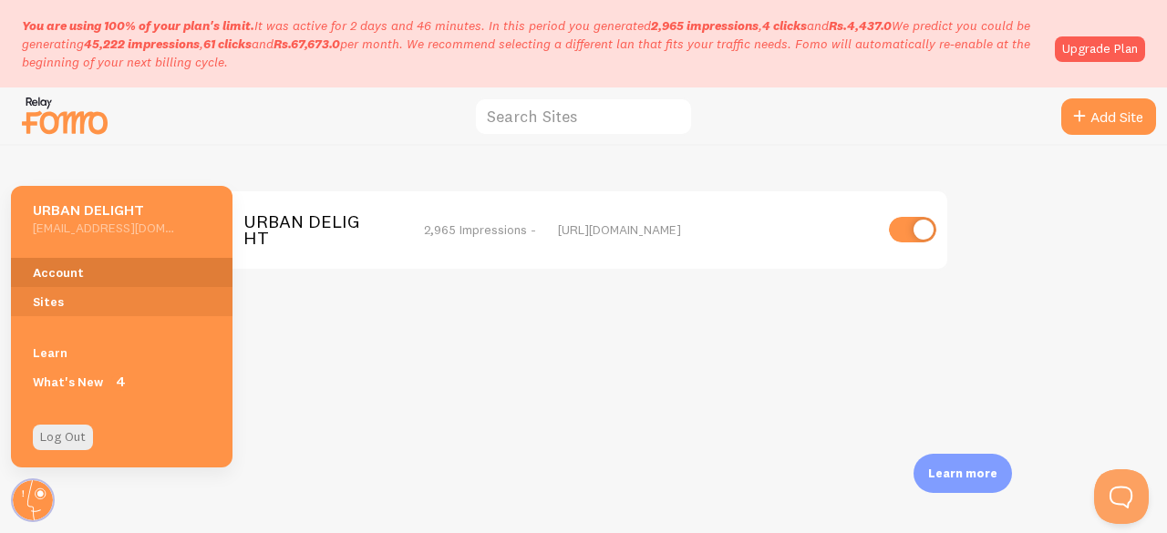
click at [65, 267] on link "Account" at bounding box center [122, 272] width 222 height 29
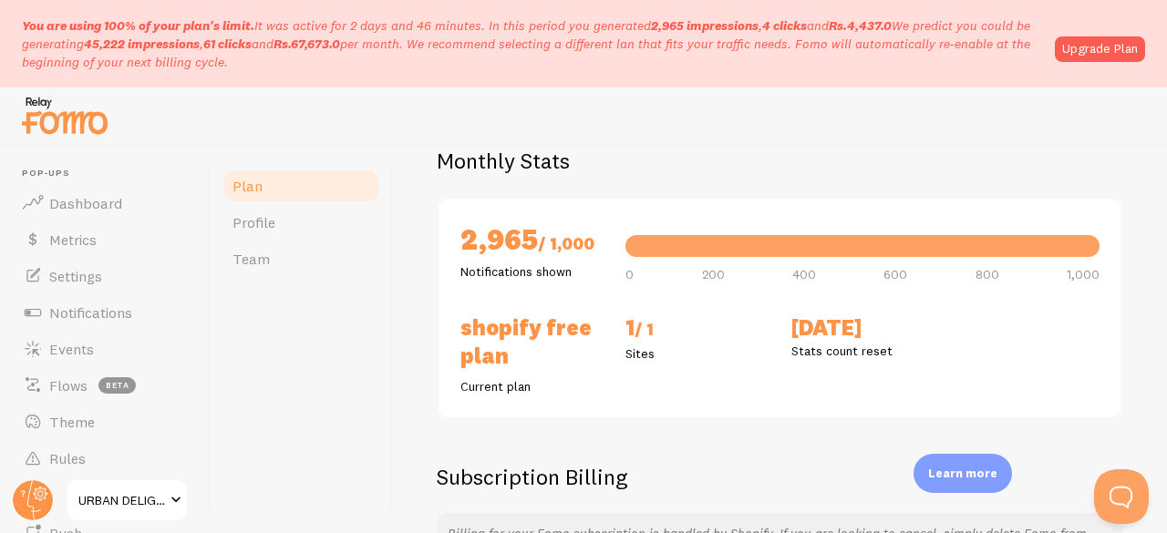
scroll to position [151, 0]
click at [119, 243] on link "Metrics" at bounding box center [105, 240] width 188 height 36
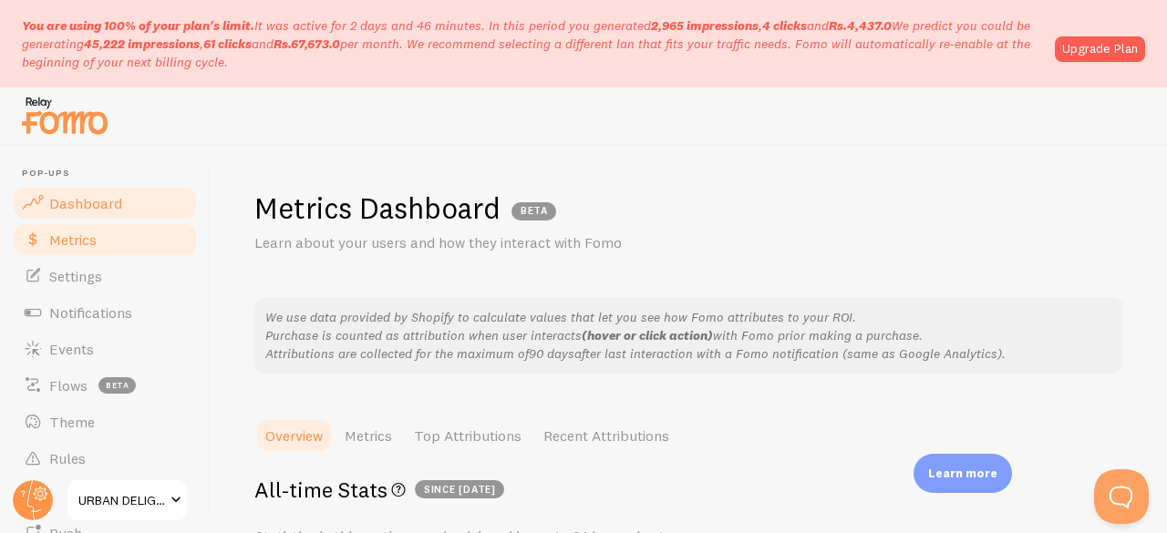
click at [69, 185] on link "Dashboard" at bounding box center [105, 203] width 188 height 36
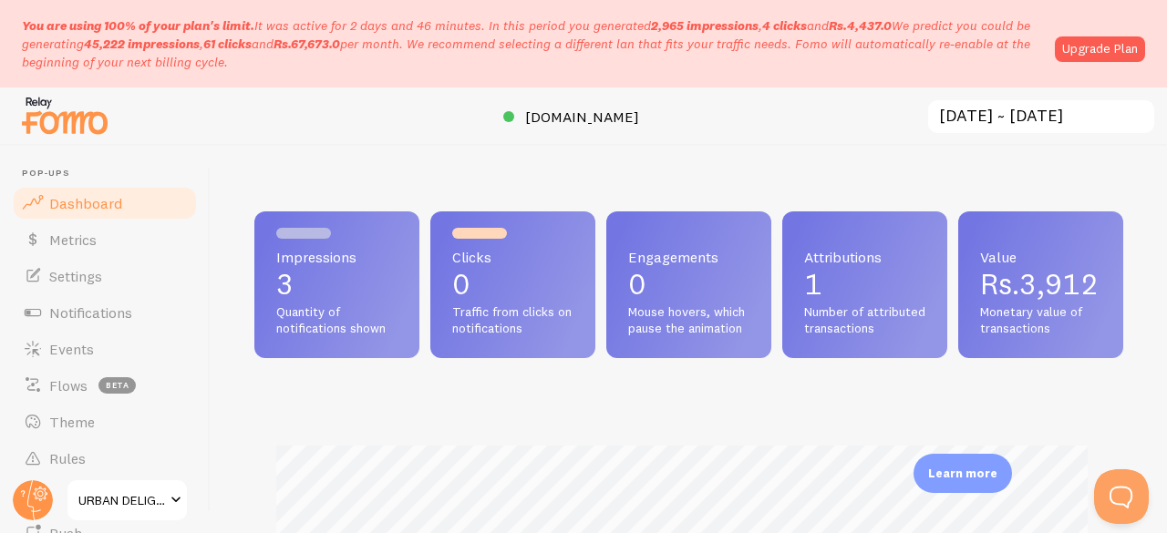
scroll to position [480, 855]
click at [980, 302] on span "Rs.3,912" at bounding box center [1039, 284] width 119 height 36
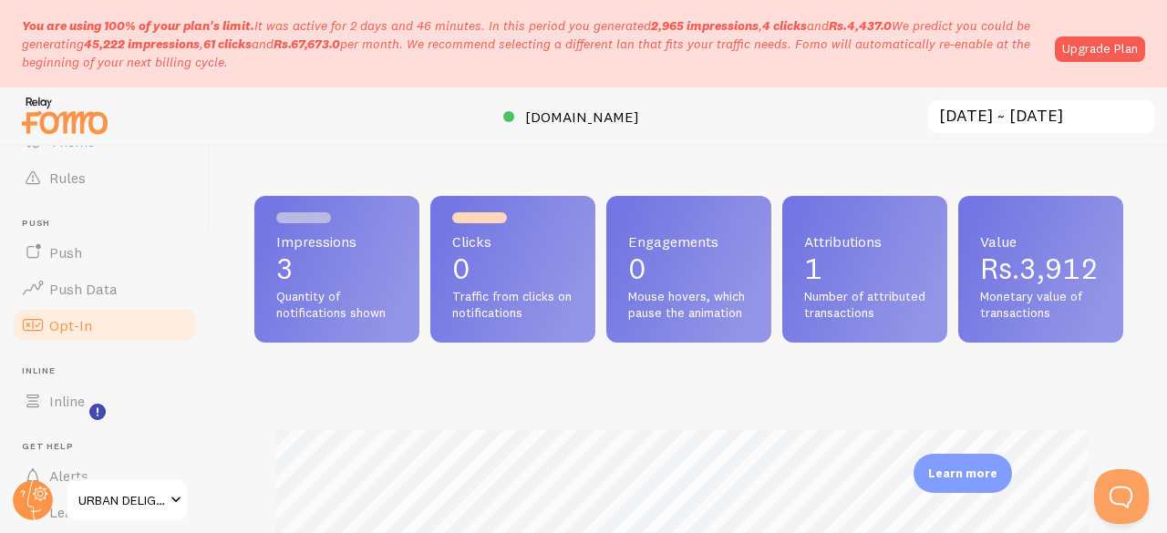
scroll to position [379, 0]
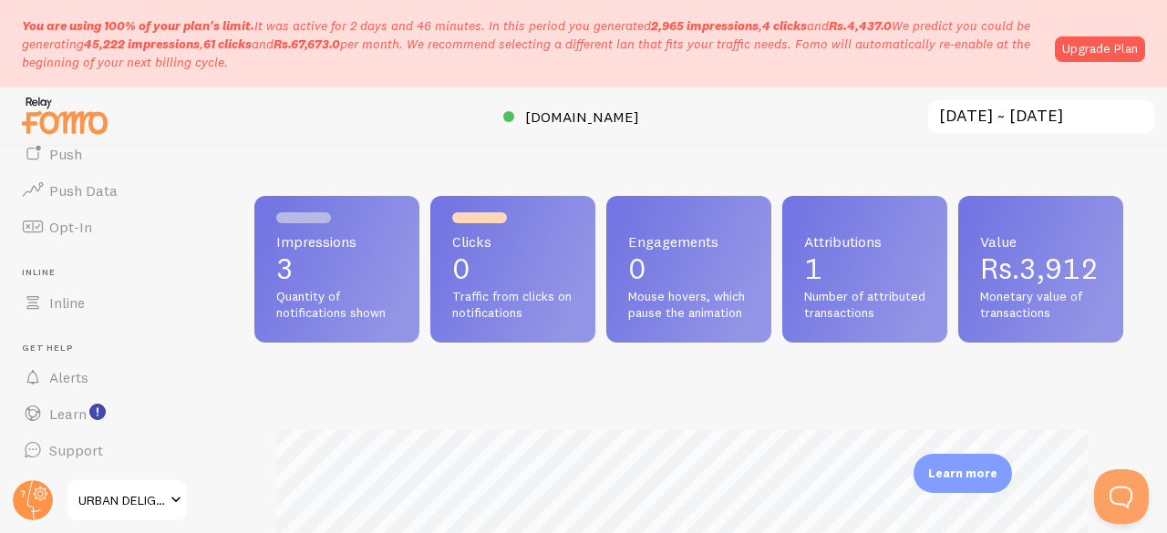
click at [122, 501] on span "URBAN DELIGHT" at bounding box center [121, 501] width 87 height 22
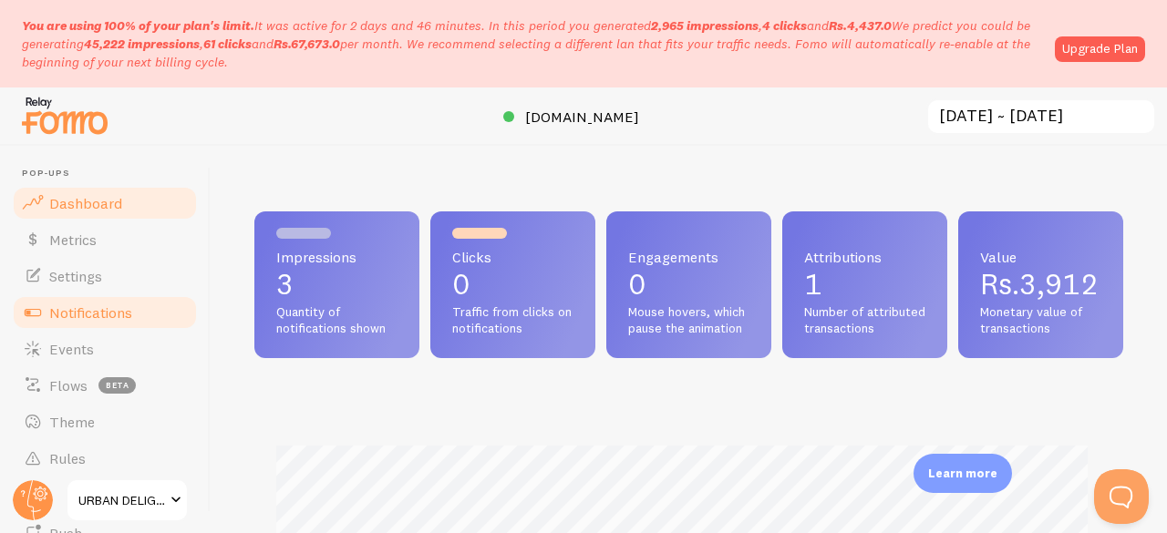
scroll to position [480, 855]
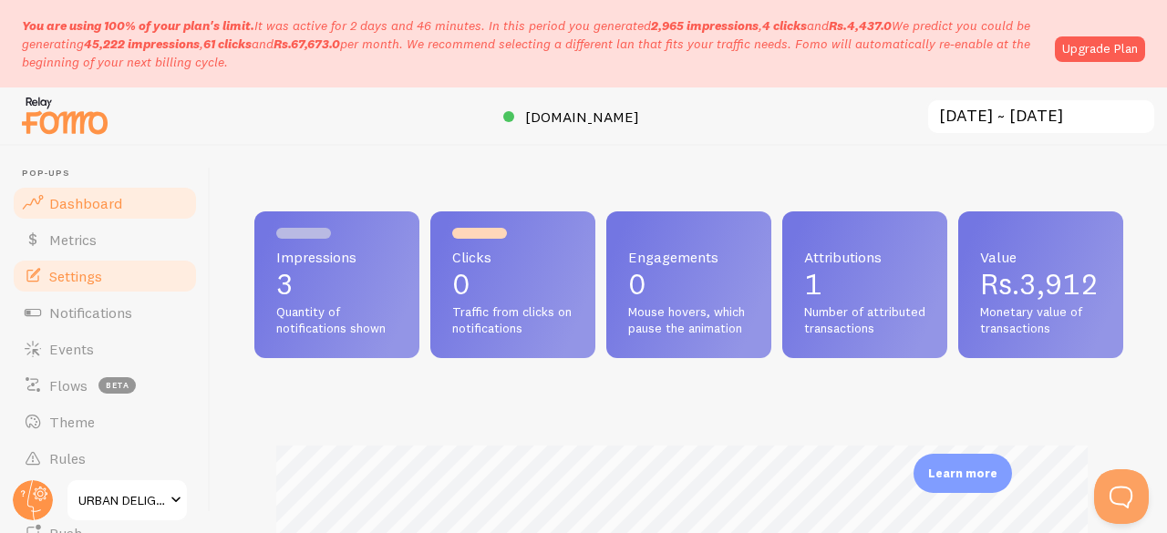
click at [65, 265] on link "Settings" at bounding box center [105, 276] width 188 height 36
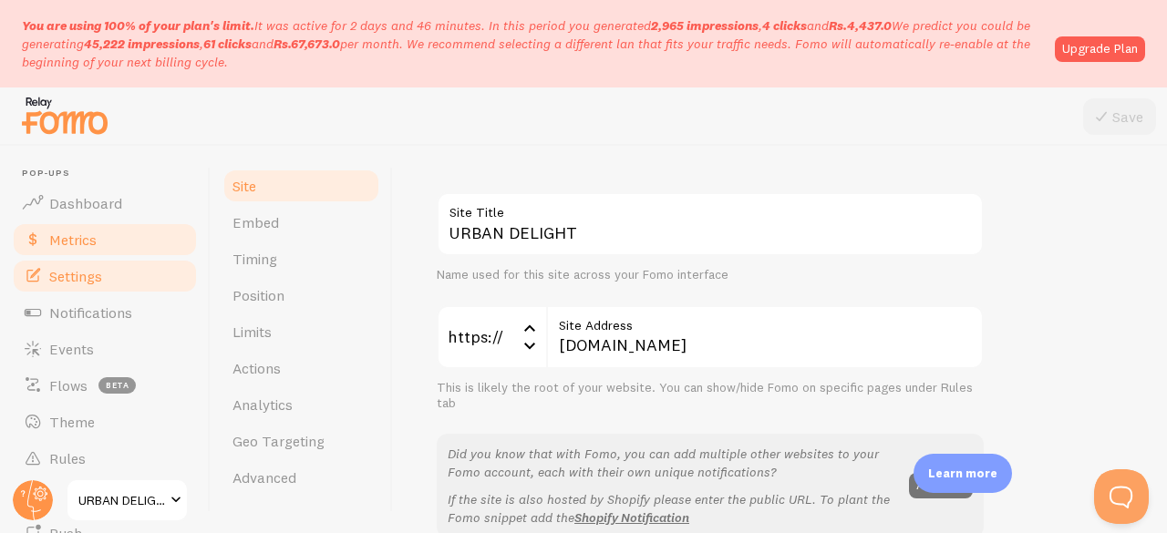
click at [58, 243] on span "Metrics" at bounding box center [72, 240] width 47 height 18
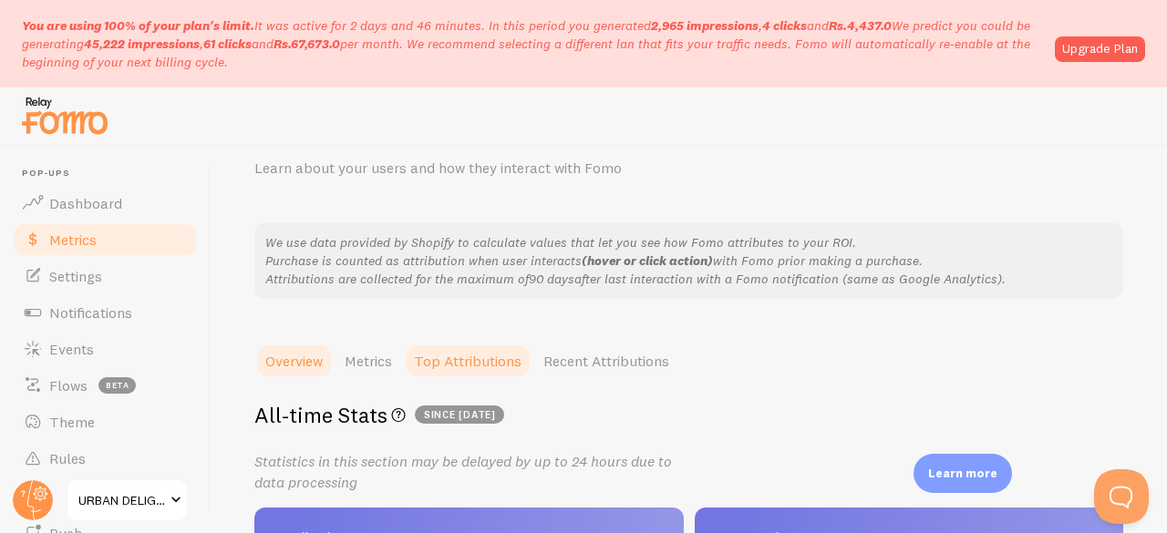
scroll to position [80, 0]
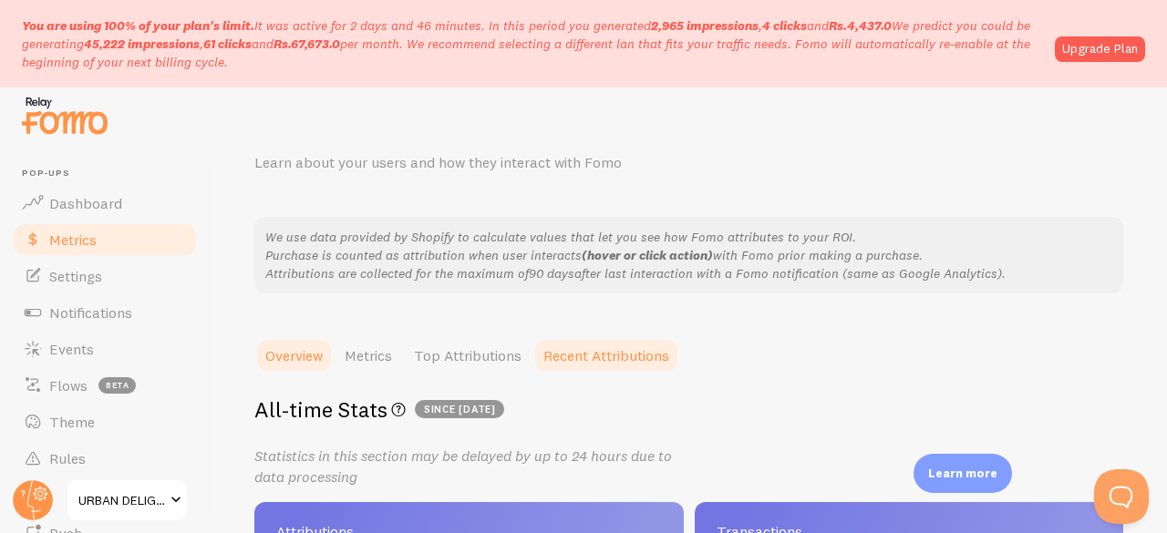
click at [610, 353] on link "Recent Attributions" at bounding box center [606, 355] width 148 height 36
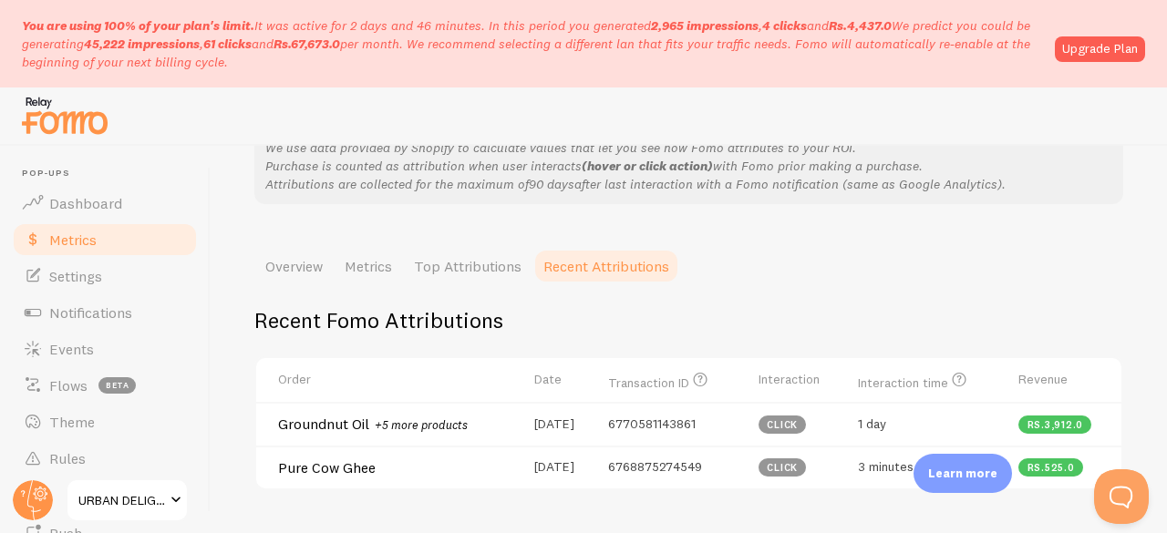
scroll to position [168, 0]
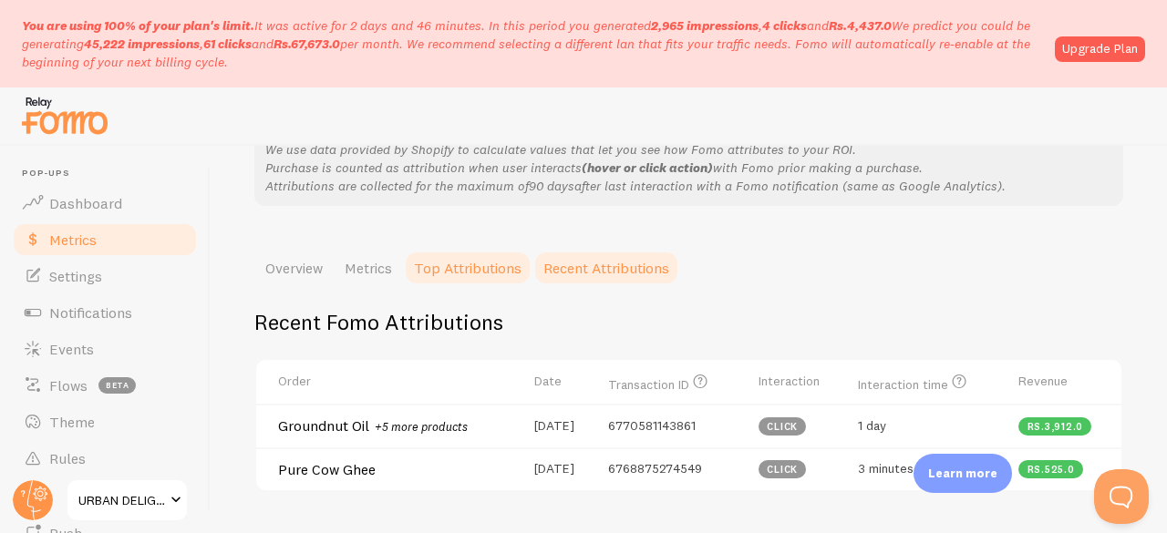
click at [477, 274] on link "Top Attributions" at bounding box center [467, 268] width 129 height 36
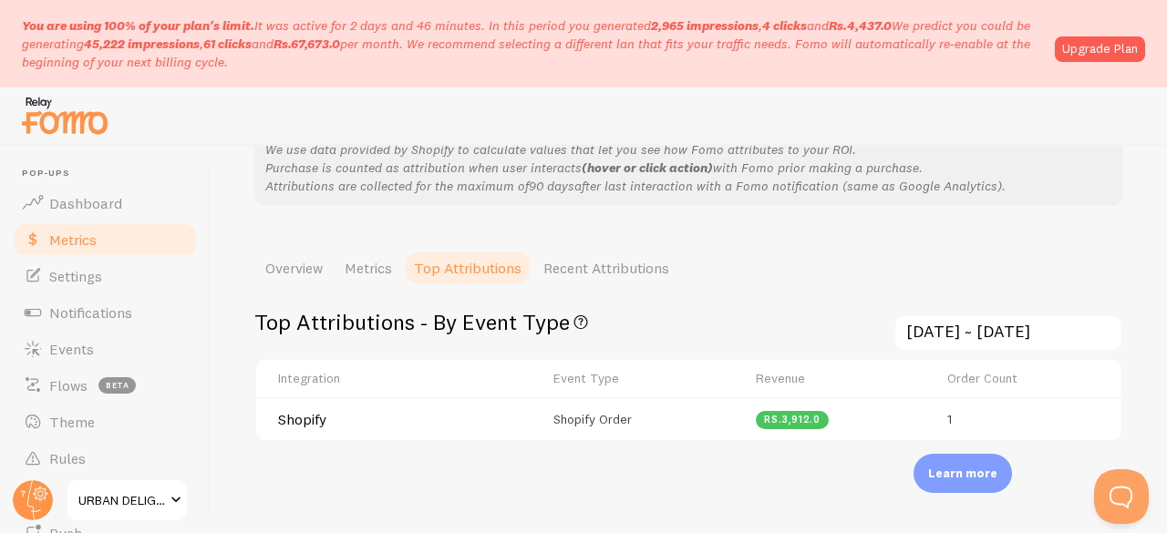
scroll to position [229, 0]
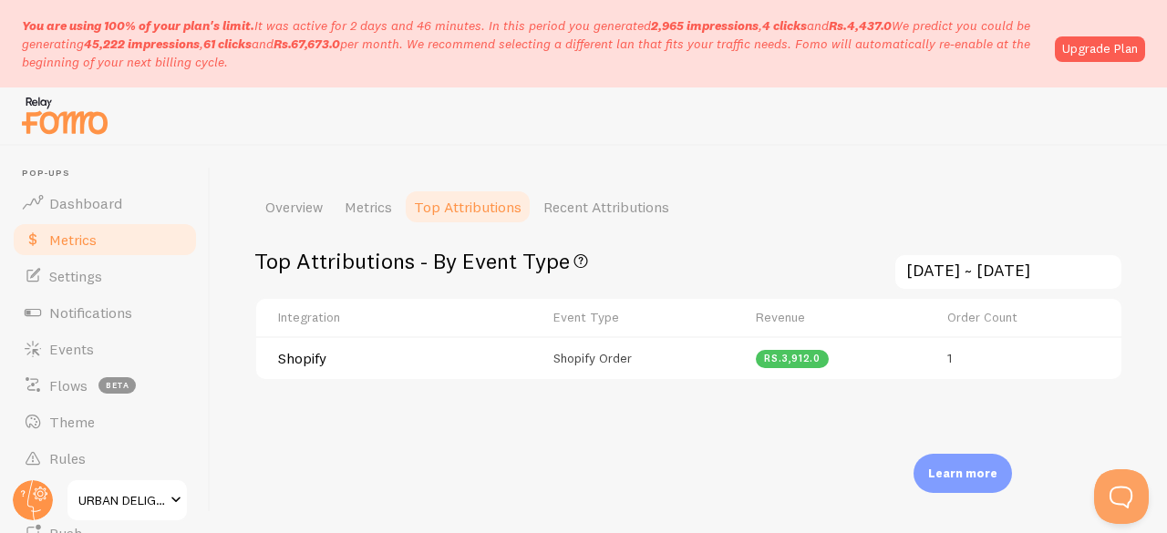
click at [615, 357] on span "Shopify Order" at bounding box center [592, 358] width 78 height 16
click at [573, 192] on link "Recent Attributions" at bounding box center [606, 207] width 148 height 36
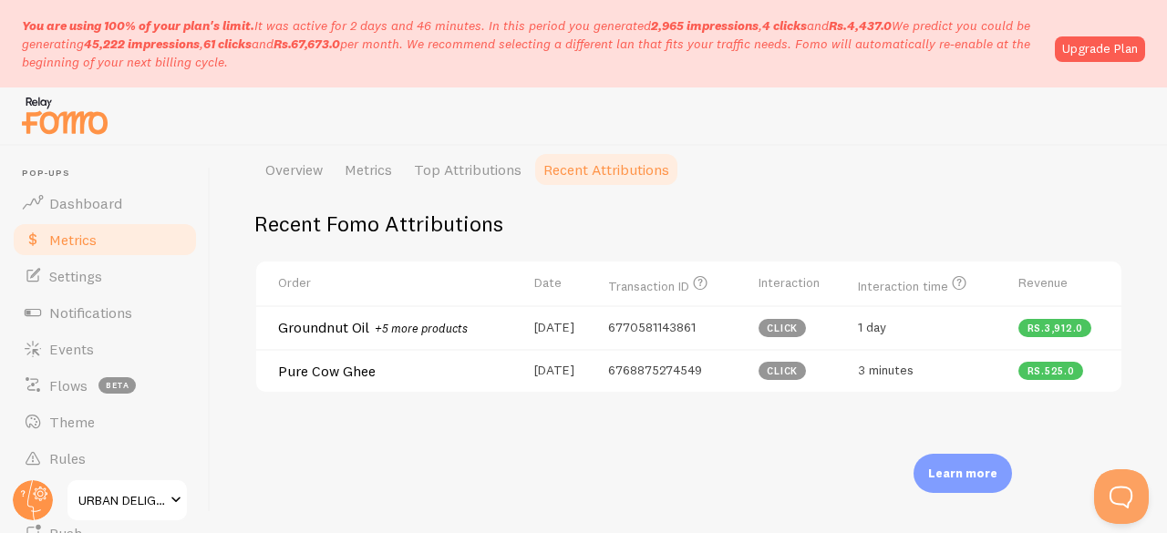
scroll to position [268, 0]
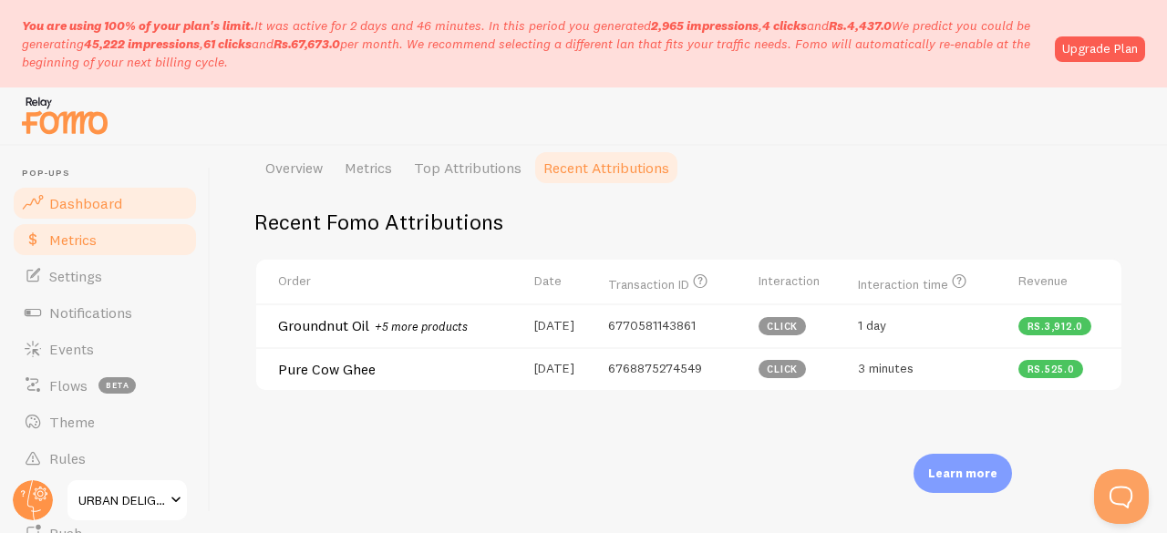
click at [71, 201] on span "Dashboard" at bounding box center [85, 203] width 73 height 18
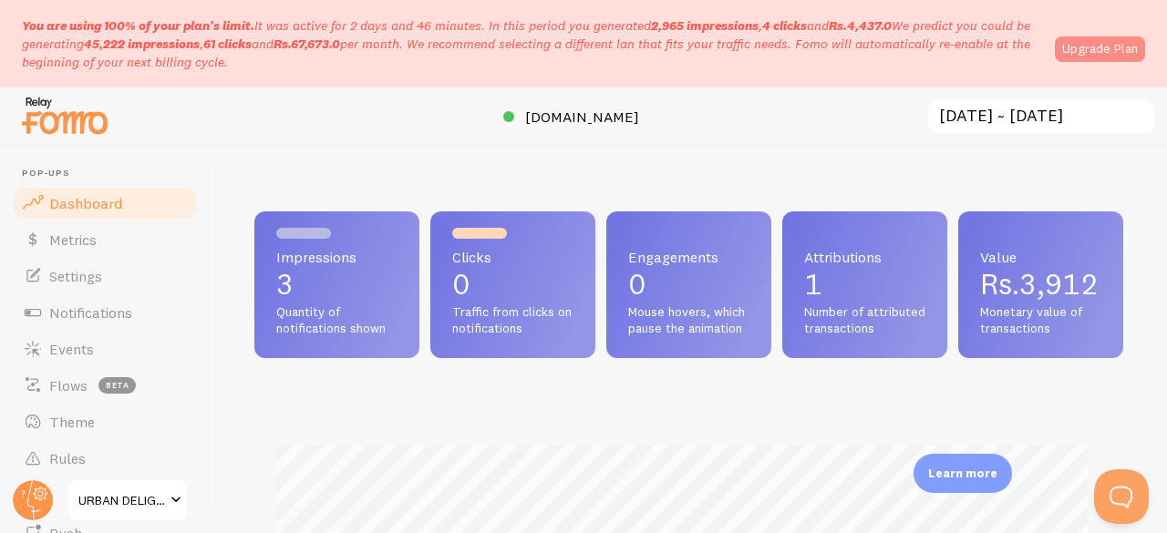
click at [1074, 41] on link "Upgrade Plan" at bounding box center [1100, 49] width 90 height 26
